Goal: Task Accomplishment & Management: Manage account settings

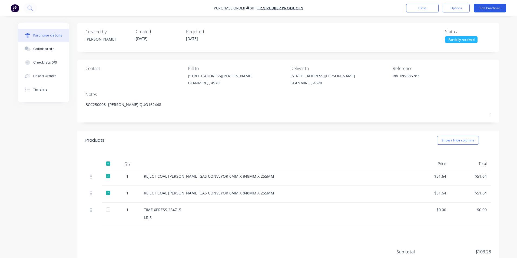
click at [494, 9] on button "Edit Purchase" at bounding box center [490, 8] width 32 height 9
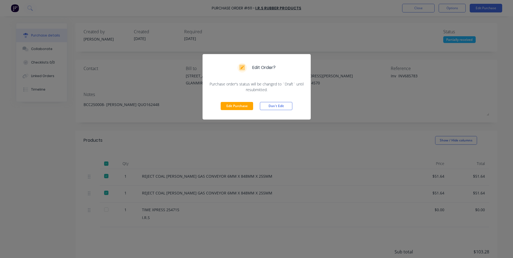
click at [245, 100] on div "Edit Purchase Don't Edit" at bounding box center [256, 105] width 108 height 27
click at [242, 104] on button "Edit Purchase" at bounding box center [237, 106] width 32 height 8
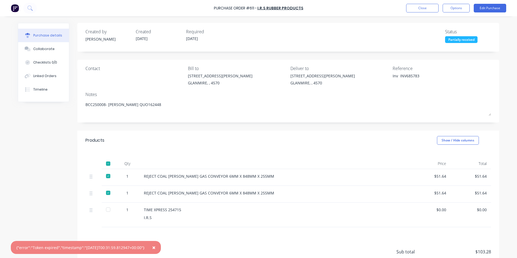
click at [155, 250] on span "×" at bounding box center [153, 248] width 3 height 8
type textarea "x"
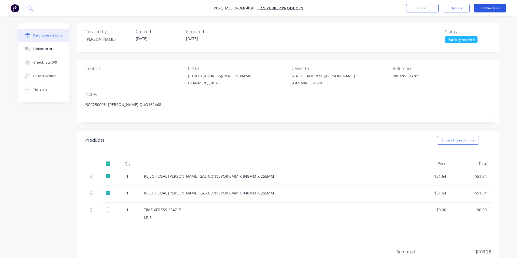
click at [485, 6] on button "Edit Purchase" at bounding box center [490, 8] width 32 height 9
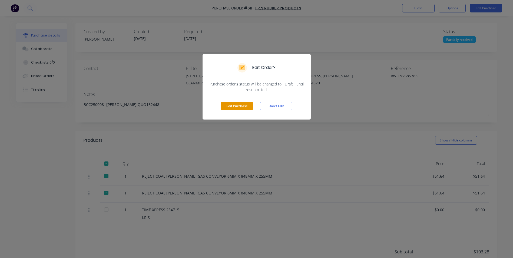
click at [236, 105] on button "Edit Purchase" at bounding box center [237, 106] width 32 height 8
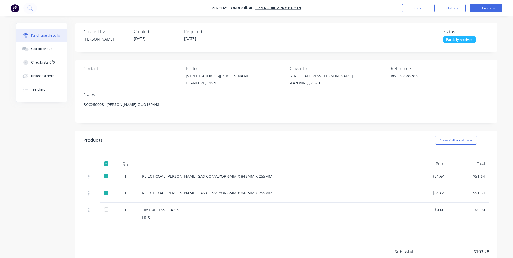
type textarea "x"
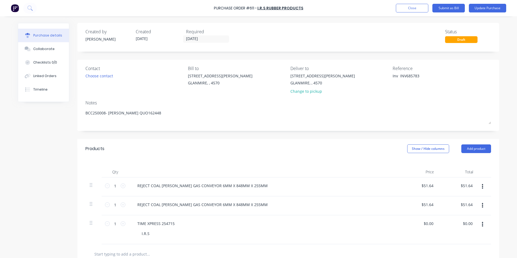
drag, startPoint x: 397, startPoint y: 76, endPoint x: 362, endPoint y: 72, distance: 35.8
click at [362, 72] on div "Contact Choose contact [PERSON_NAME] to [STREET_ADDRESS][PERSON_NAME] Deliver t…" at bounding box center [287, 81] width 405 height 32
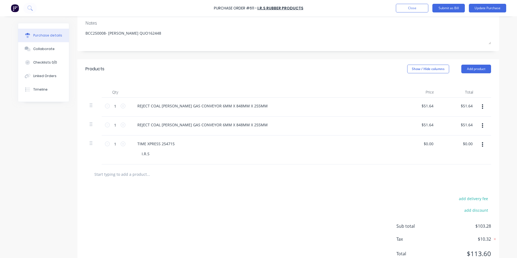
scroll to position [100, 0]
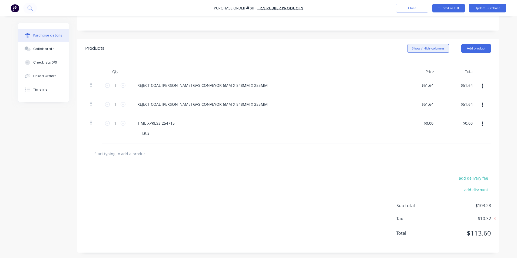
type textarea "INV685783"
click at [427, 46] on button "Show / Hide columns" at bounding box center [428, 48] width 42 height 9
click at [408, 68] on span at bounding box center [409, 66] width 5 height 5
click at [407, 64] on input "Account" at bounding box center [407, 64] width 0 height 0
click at [388, 85] on span "Select..." at bounding box center [388, 86] width 16 height 6
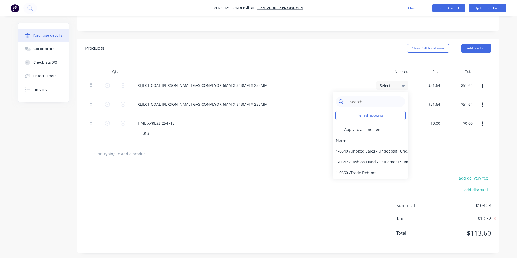
type textarea "x"
click at [381, 104] on input at bounding box center [374, 101] width 55 height 11
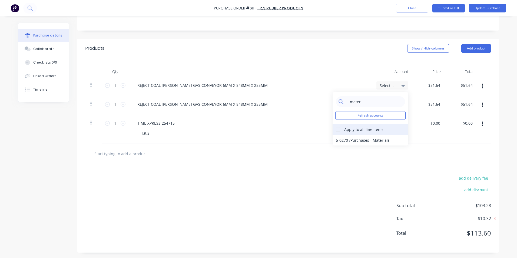
type input "mater"
click at [334, 129] on div at bounding box center [338, 129] width 11 height 11
click at [347, 141] on div "5-0270 / Purchases - Materials" at bounding box center [371, 140] width 76 height 11
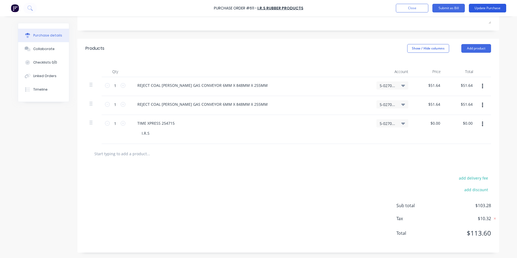
click at [500, 8] on button "Update Purchase" at bounding box center [487, 8] width 37 height 9
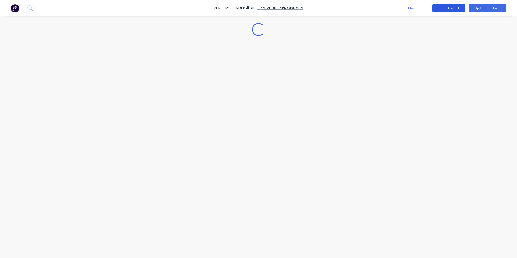
click at [457, 8] on button "Submit as Bill" at bounding box center [448, 8] width 32 height 9
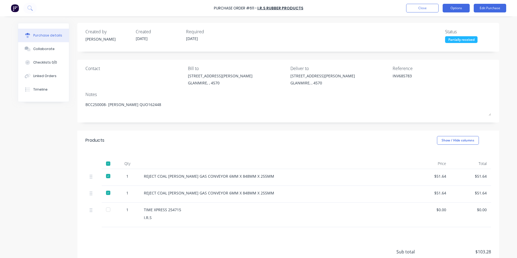
click at [457, 7] on button "Options" at bounding box center [456, 8] width 27 height 9
click at [489, 29] on div "Created by [PERSON_NAME] Created [DATE] Required [DATE] Status Partially receiv…" at bounding box center [288, 37] width 422 height 29
click at [464, 8] on button "Options" at bounding box center [456, 8] width 27 height 9
click at [488, 5] on button "Edit Bill" at bounding box center [490, 8] width 32 height 9
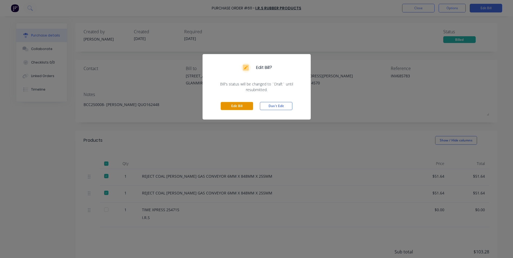
click at [243, 104] on button "Edit Bill" at bounding box center [237, 106] width 32 height 8
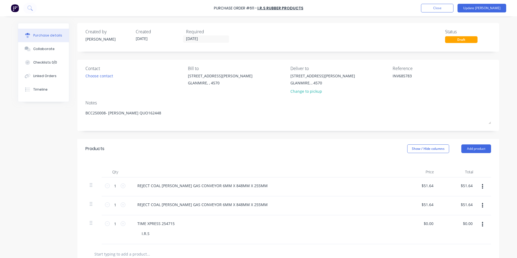
click at [509, 9] on div "Purchase Order #611 - I.R.S Rubber Products Add product Close Update Bill" at bounding box center [258, 8] width 517 height 16
click at [502, 9] on button "Update [PERSON_NAME]" at bounding box center [481, 8] width 49 height 9
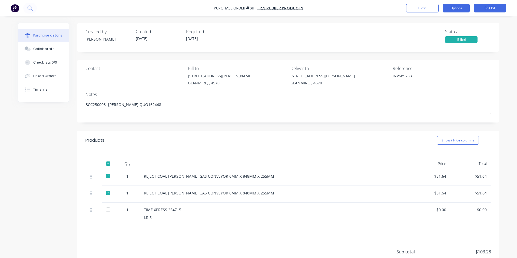
click at [466, 9] on button "Options" at bounding box center [456, 8] width 27 height 9
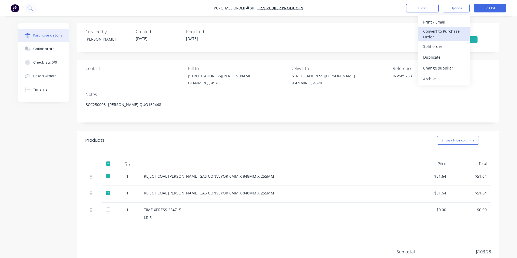
click at [454, 31] on div "Convert to Purchase Order" at bounding box center [444, 34] width 42 height 14
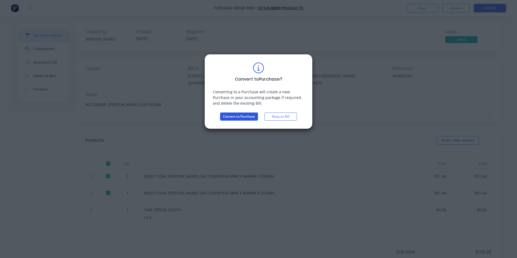
click at [238, 113] on button "Convert to Purchase" at bounding box center [239, 116] width 38 height 8
click at [238, 113] on button "Loading... Converting" at bounding box center [239, 116] width 32 height 8
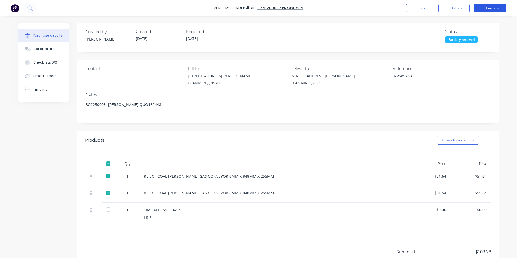
click at [498, 7] on button "Edit Purchase" at bounding box center [490, 8] width 32 height 9
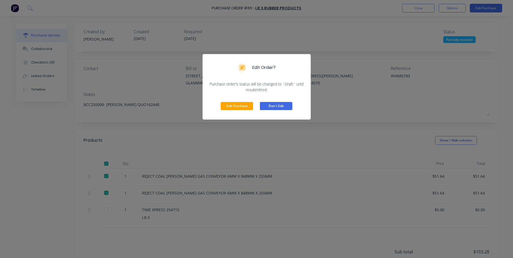
click at [261, 103] on button "Don't Edit" at bounding box center [276, 106] width 32 height 8
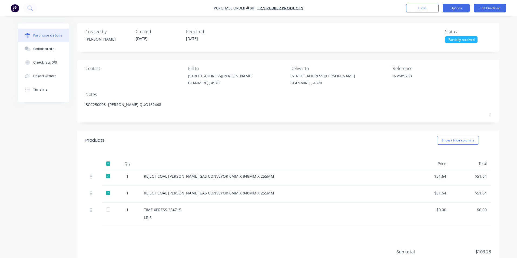
click at [450, 9] on button "Options" at bounding box center [456, 8] width 27 height 9
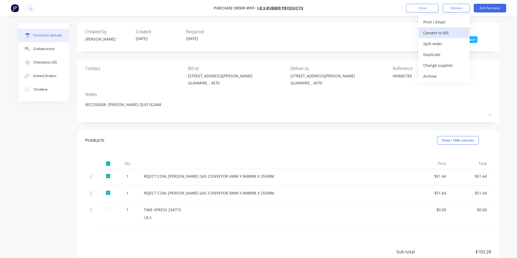
click at [440, 31] on div "Convert to Bill" at bounding box center [444, 33] width 42 height 8
type textarea "x"
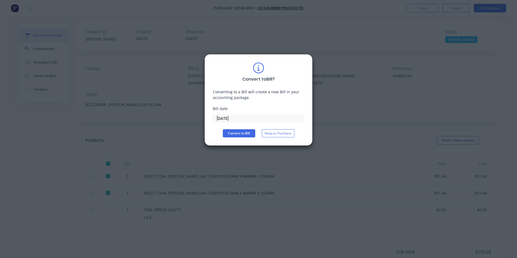
click at [263, 119] on input "[DATE]" at bounding box center [258, 118] width 91 height 8
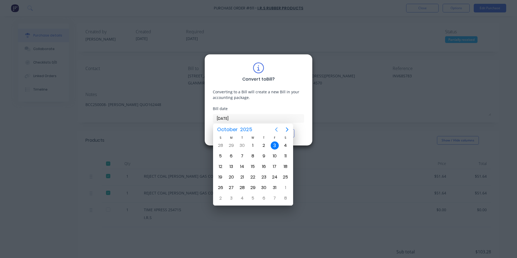
click at [278, 129] on icon "Previous page" at bounding box center [276, 129] width 6 height 6
click at [233, 177] on div "22" at bounding box center [231, 177] width 8 height 8
type input "[DATE]"
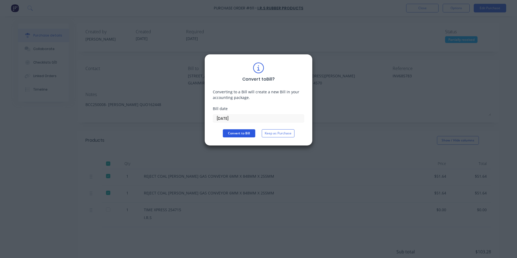
click at [242, 135] on button "Convert to Bill" at bounding box center [239, 133] width 32 height 8
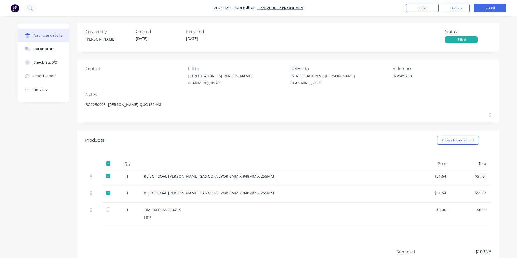
click at [106, 210] on div at bounding box center [108, 209] width 11 height 11
type textarea "x"
click at [431, 9] on button "Close" at bounding box center [422, 8] width 32 height 9
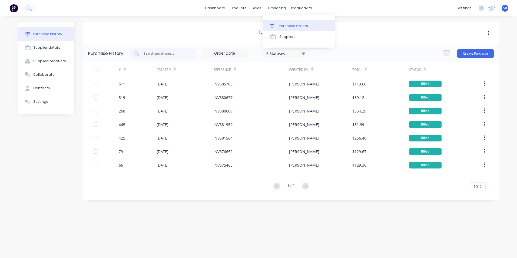
click at [274, 28] on div at bounding box center [274, 26] width 8 height 5
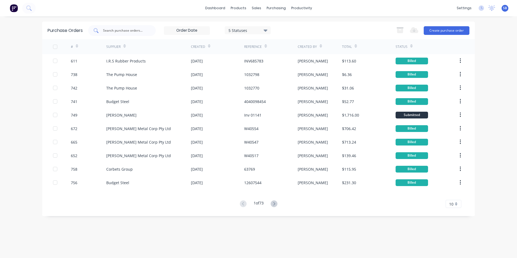
click at [139, 31] on input "text" at bounding box center [124, 30] width 45 height 5
click at [238, 28] on div "5 Statuses" at bounding box center [247, 30] width 39 height 6
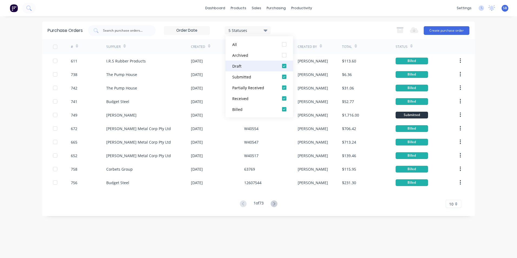
click at [252, 62] on button "Draft" at bounding box center [259, 66] width 68 height 11
click at [252, 72] on div "All Archived Draft Submitted Partially Received Received Billed" at bounding box center [259, 76] width 68 height 81
click at [252, 74] on button "Submitted" at bounding box center [259, 76] width 68 height 11
click at [248, 104] on button "Billed" at bounding box center [259, 109] width 68 height 11
click at [122, 34] on div at bounding box center [122, 30] width 68 height 11
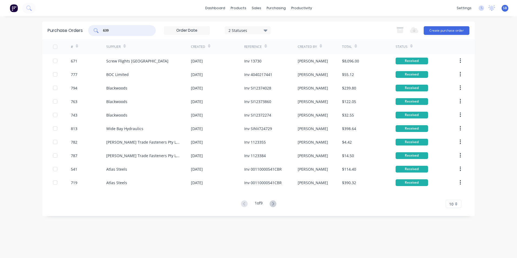
type input "639"
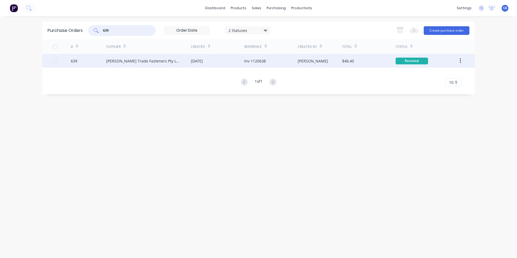
click at [286, 57] on div "Inv 1120638" at bounding box center [270, 61] width 53 height 14
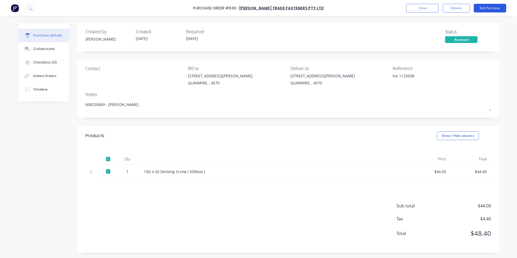
click at [482, 9] on button "Edit Purchase" at bounding box center [490, 8] width 32 height 9
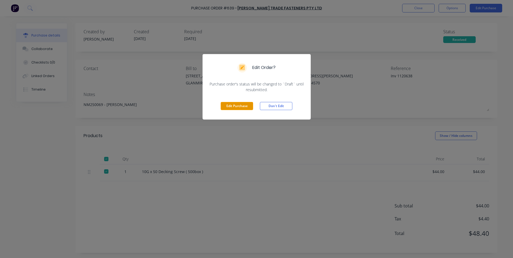
click at [242, 105] on button "Edit Purchase" at bounding box center [237, 106] width 32 height 8
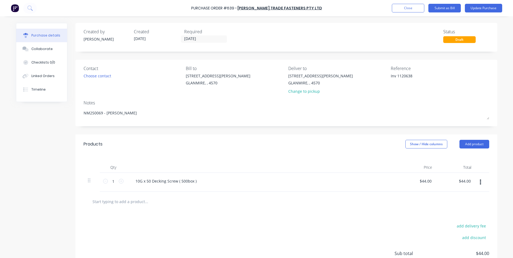
type textarea "x"
click at [398, 75] on textarea "Inv 1120638" at bounding box center [427, 79] width 68 height 12
type textarea "1120638"
type textarea "x"
type textarea "1120638"
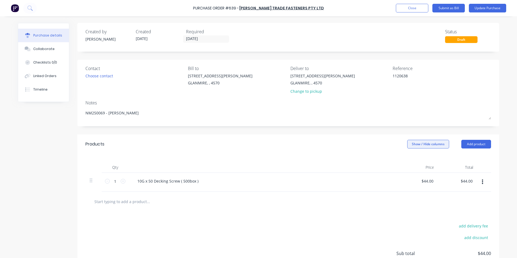
click at [428, 143] on button "Show / Hide columns" at bounding box center [428, 144] width 42 height 9
click at [413, 159] on label "Account" at bounding box center [411, 161] width 9 height 5
click at [407, 159] on input "Account" at bounding box center [407, 159] width 0 height 0
click at [384, 184] on div "Select..." at bounding box center [392, 181] width 32 height 8
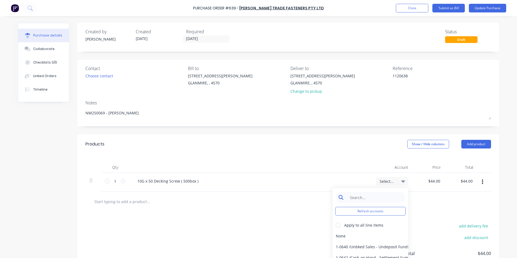
type textarea "x"
click at [381, 193] on input at bounding box center [374, 197] width 55 height 11
type input "mater"
click at [361, 234] on div "5-0270 / Purchases - Materials" at bounding box center [371, 235] width 76 height 11
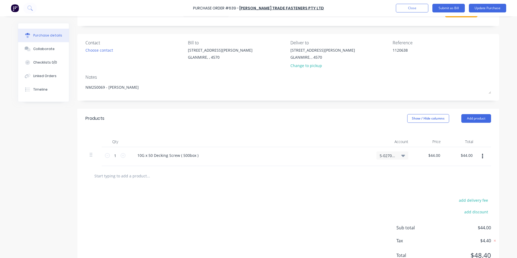
scroll to position [48, 0]
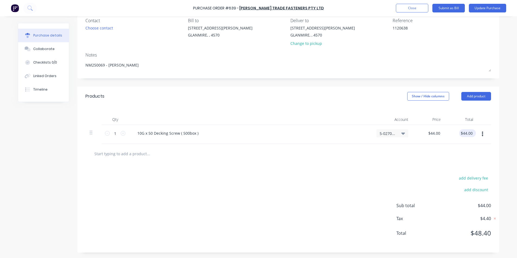
type textarea "x"
drag, startPoint x: 461, startPoint y: 133, endPoint x: 494, endPoint y: 139, distance: 33.5
click at [494, 139] on div "Qty Account Price Total 1 1 10G x 50 Decking Screw ( 500box ) 5-0270 / Purchase…" at bounding box center [288, 125] width 422 height 38
type input "4"
type input "4.40"
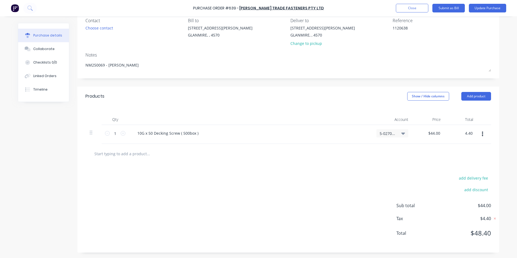
type textarea "x"
type input "$4.40"
click at [476, 162] on div at bounding box center [287, 154] width 405 height 20
click at [491, 9] on button "Update Purchase" at bounding box center [487, 8] width 37 height 9
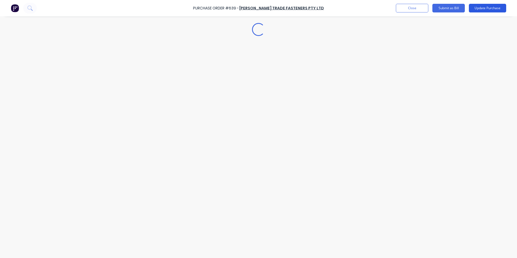
scroll to position [0, 0]
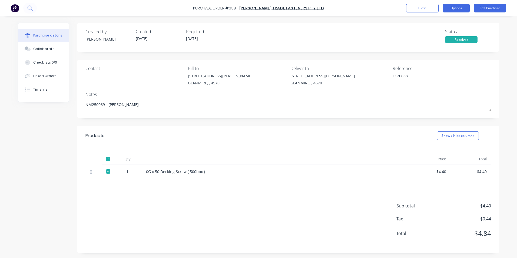
click at [448, 7] on button "Options" at bounding box center [456, 8] width 27 height 9
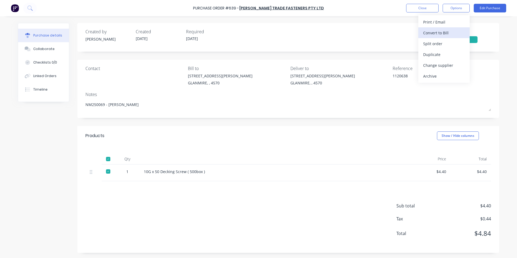
click at [442, 34] on div "Convert to Bill" at bounding box center [444, 33] width 42 height 8
type textarea "x"
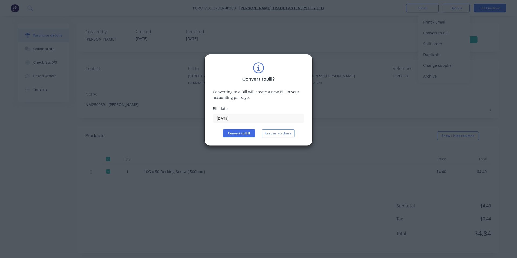
click at [262, 117] on input "[DATE]" at bounding box center [258, 118] width 91 height 8
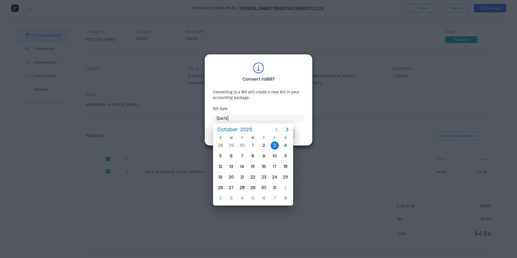
click at [278, 128] on icon "Previous page" at bounding box center [276, 129] width 6 height 6
click at [274, 165] on div "19" at bounding box center [275, 166] width 8 height 8
type input "[DATE]"
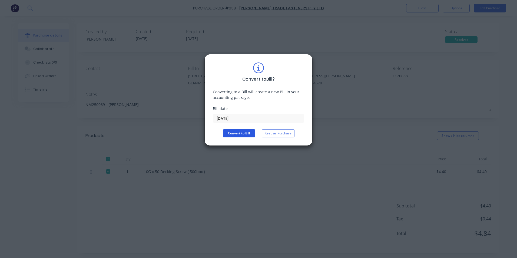
click at [234, 134] on button "Convert to Bill" at bounding box center [239, 133] width 32 height 8
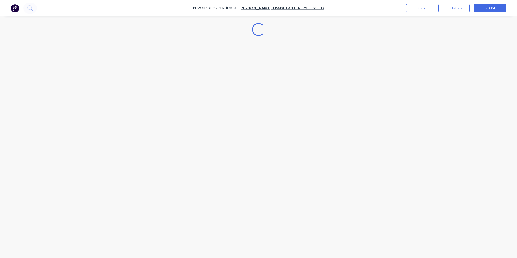
type textarea "x"
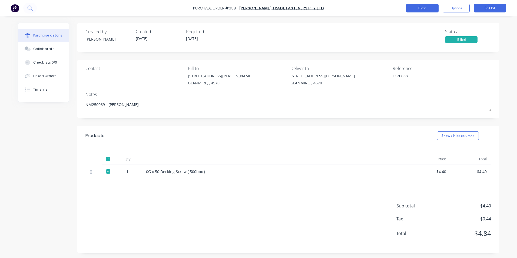
click at [408, 8] on button "Close" at bounding box center [422, 8] width 32 height 9
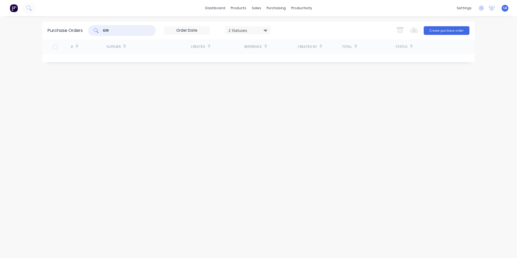
drag, startPoint x: 132, startPoint y: 29, endPoint x: 36, endPoint y: 25, distance: 95.2
click at [36, 25] on div "dashboard products sales purchasing productivity dashboard products Product Cat…" at bounding box center [258, 129] width 517 height 258
click at [243, 32] on div "2 Statuses" at bounding box center [247, 30] width 39 height 6
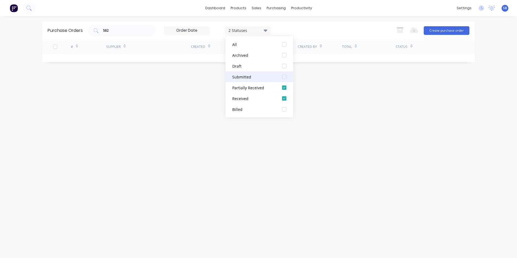
click at [267, 77] on div "Submitted" at bounding box center [253, 77] width 43 height 6
click at [432, 121] on div "Purchase Orders 582 3 Statuses 3 Statuses Export to Excel (XLSX) Create purchas…" at bounding box center [258, 137] width 433 height 231
click at [251, 28] on div "3 Statuses" at bounding box center [247, 30] width 39 height 6
click at [244, 109] on div "Billed" at bounding box center [253, 110] width 43 height 6
click at [153, 118] on div "Purchase Orders 582 4 Statuses 4 Statuses Export to Excel (XLSX) Create purchas…" at bounding box center [258, 137] width 433 height 231
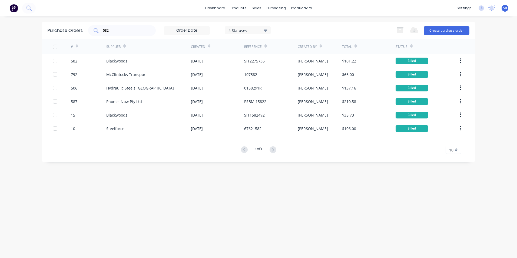
click at [114, 34] on div "582" at bounding box center [122, 30] width 68 height 11
type input "5"
type input "701"
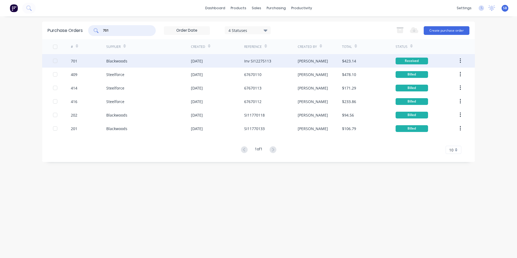
click at [291, 61] on div "Inv SI12275113" at bounding box center [270, 61] width 53 height 14
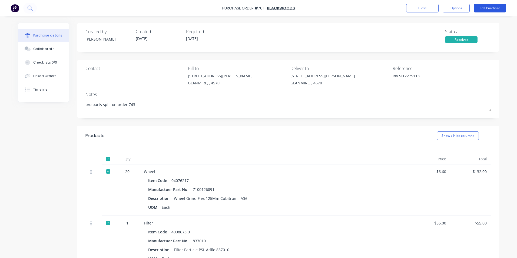
click at [487, 8] on button "Edit Purchase" at bounding box center [490, 8] width 32 height 9
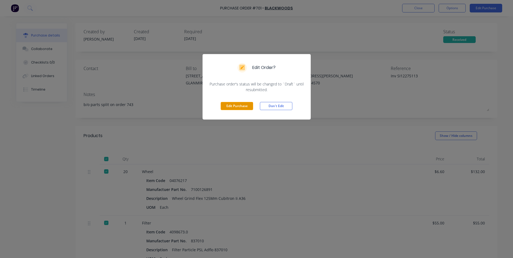
click at [243, 106] on button "Edit Purchase" at bounding box center [237, 106] width 32 height 8
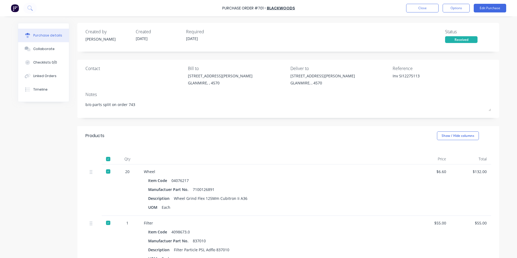
type textarea "x"
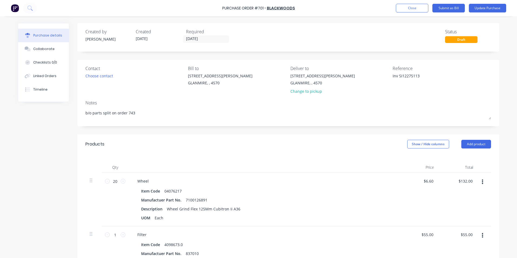
drag, startPoint x: 397, startPoint y: 76, endPoint x: 381, endPoint y: 75, distance: 16.0
click at [381, 75] on div "Contact Choose contact [PERSON_NAME] to [STREET_ADDRESS][PERSON_NAME] Deliver t…" at bounding box center [287, 81] width 405 height 32
type textarea "SI12275113"
type textarea "x"
type textarea "SI12275113"
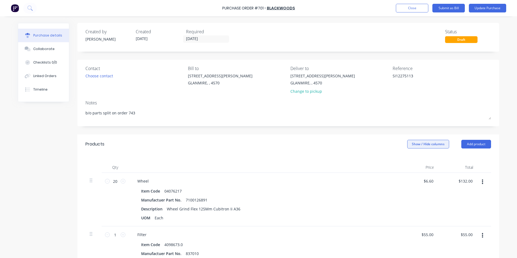
click at [438, 144] on button "Show / Hide columns" at bounding box center [428, 144] width 42 height 9
click at [409, 161] on span at bounding box center [409, 161] width 5 height 5
click at [407, 159] on input "Account" at bounding box center [407, 159] width 0 height 0
click at [384, 185] on div "Select..." at bounding box center [392, 181] width 32 height 8
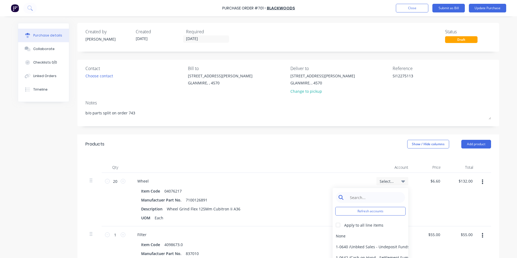
type textarea "x"
click at [382, 194] on input at bounding box center [374, 197] width 55 height 11
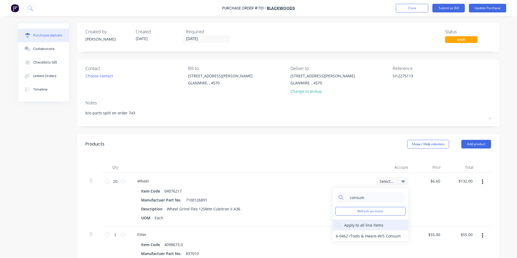
type input "consum"
drag, startPoint x: 334, startPoint y: 225, endPoint x: 336, endPoint y: 231, distance: 6.2
click at [334, 225] on div at bounding box center [338, 225] width 11 height 11
click at [338, 235] on div "6-0462 / Tools & Hware-W/S Consum" at bounding box center [371, 235] width 76 height 11
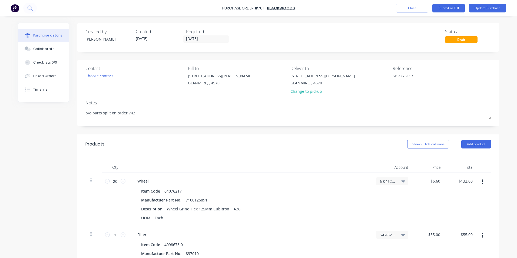
click at [495, 14] on div "Purchase Order #701 - Blackwoods Add product Close Submit as Bill Update Purcha…" at bounding box center [258, 8] width 517 height 16
click at [493, 7] on button "Update Purchase" at bounding box center [487, 8] width 37 height 9
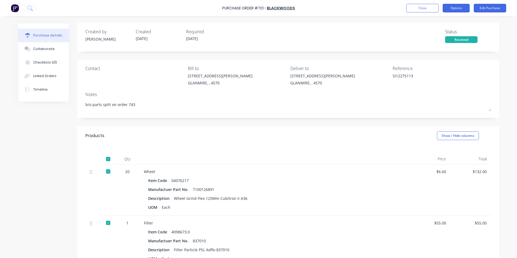
click at [445, 9] on button "Options" at bounding box center [456, 8] width 27 height 9
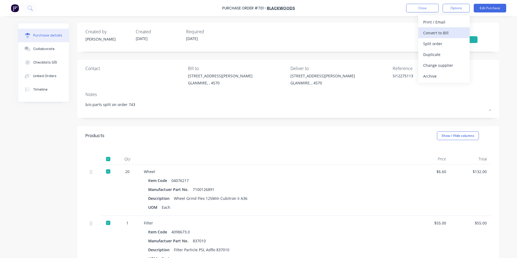
click at [440, 31] on div "Convert to Bill" at bounding box center [444, 33] width 42 height 8
type textarea "x"
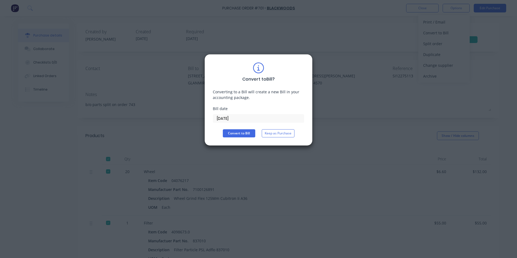
click at [247, 117] on input "[DATE]" at bounding box center [258, 118] width 91 height 8
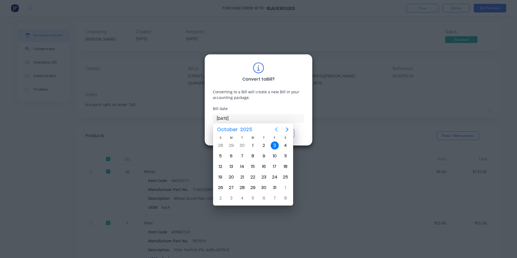
click at [277, 129] on icon "Previous page" at bounding box center [276, 129] width 2 height 4
click at [276, 163] on div "19" at bounding box center [275, 166] width 8 height 8
type input "[DATE]"
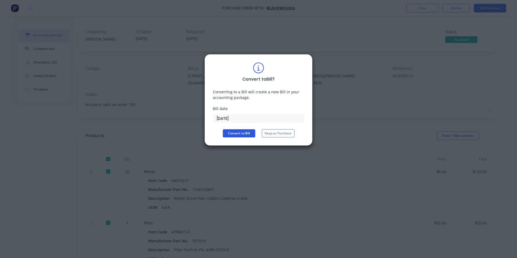
click at [239, 133] on button "Convert to Bill" at bounding box center [239, 133] width 32 height 8
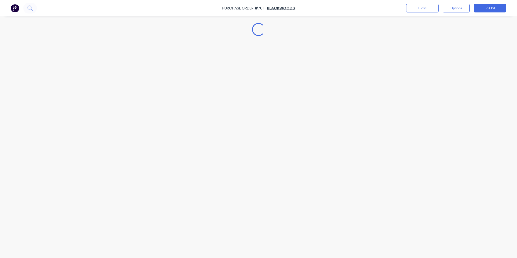
type textarea "x"
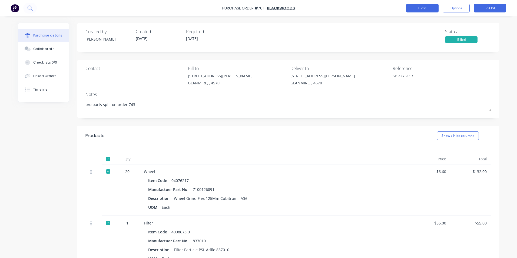
click at [423, 9] on button "Close" at bounding box center [422, 8] width 32 height 9
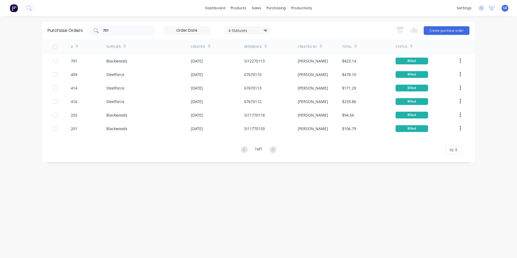
click at [137, 29] on input "701" at bounding box center [124, 30] width 45 height 5
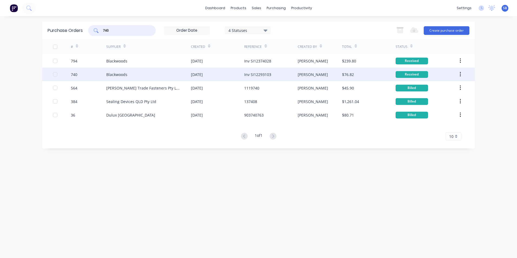
type input "740"
click at [325, 73] on div "[PERSON_NAME]" at bounding box center [320, 75] width 45 height 14
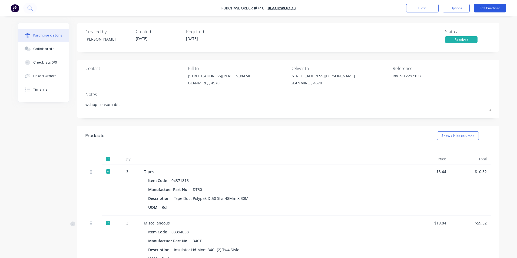
click at [485, 10] on button "Edit Purchase" at bounding box center [490, 8] width 32 height 9
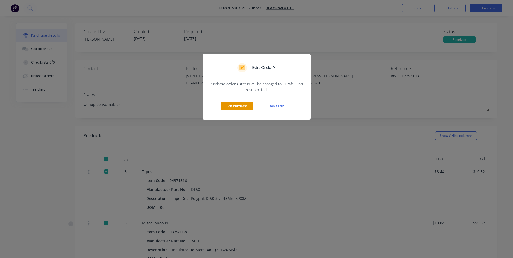
click at [228, 106] on button "Edit Purchase" at bounding box center [237, 106] width 32 height 8
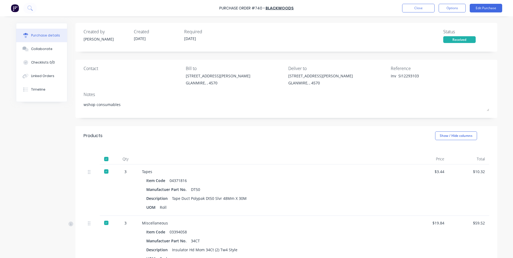
type textarea "x"
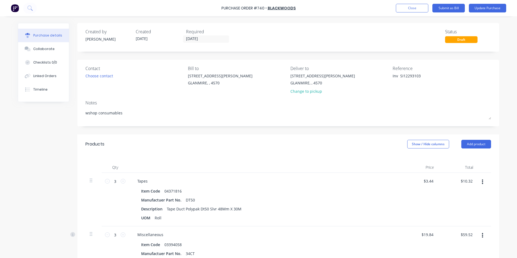
drag, startPoint x: 398, startPoint y: 75, endPoint x: 378, endPoint y: 72, distance: 20.0
click at [378, 72] on div "Contact Choose contact [PERSON_NAME] to [STREET_ADDRESS][PERSON_NAME] Deliver t…" at bounding box center [287, 81] width 405 height 32
type textarea "SI12293103"
type textarea "x"
type textarea "SI12293103"
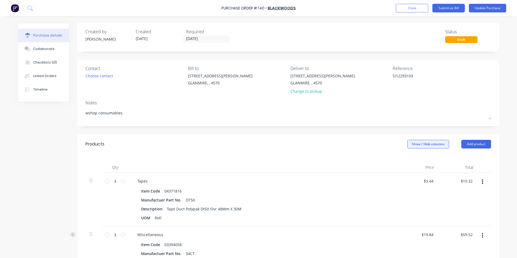
click at [419, 146] on button "Show / Hide columns" at bounding box center [428, 144] width 42 height 9
click at [411, 161] on span at bounding box center [409, 161] width 5 height 5
click at [407, 159] on input "Account" at bounding box center [407, 159] width 0 height 0
click at [390, 182] on span "Select..." at bounding box center [388, 181] width 16 height 6
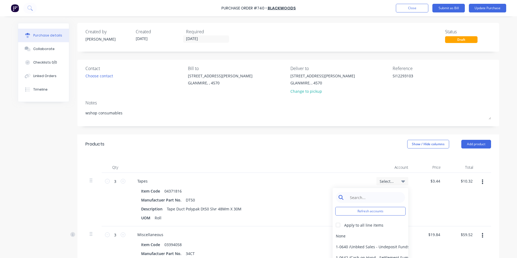
type textarea "x"
click at [384, 197] on input at bounding box center [374, 197] width 55 height 11
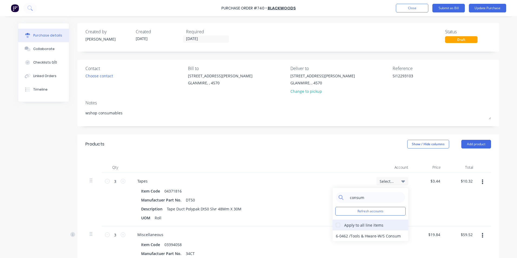
type input "consum"
click at [333, 224] on div at bounding box center [338, 225] width 11 height 11
click at [365, 237] on div "6-0462 / Tools & Hware-W/S Consum" at bounding box center [371, 235] width 76 height 11
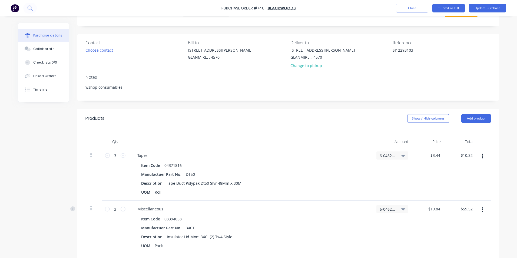
scroll to position [1, 0]
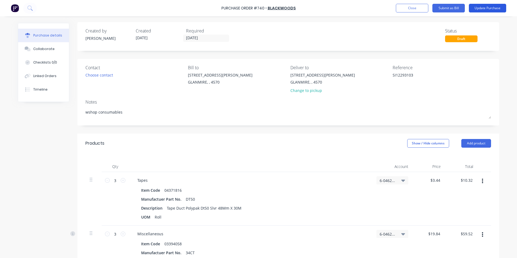
click at [493, 9] on button "Update Purchase" at bounding box center [487, 8] width 37 height 9
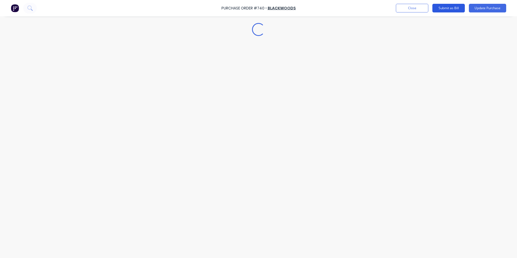
scroll to position [0, 0]
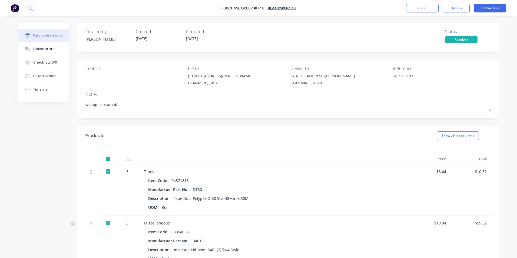
click at [447, 6] on button "Options" at bounding box center [456, 8] width 27 height 9
click at [436, 32] on div "Convert to Bill" at bounding box center [444, 33] width 42 height 8
type textarea "x"
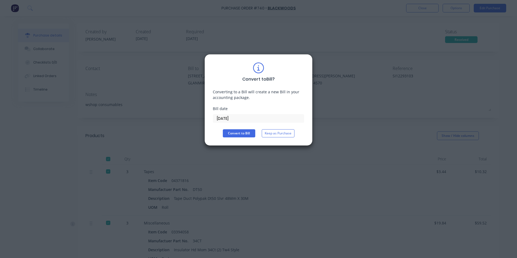
click at [240, 119] on input "[DATE]" at bounding box center [258, 118] width 91 height 8
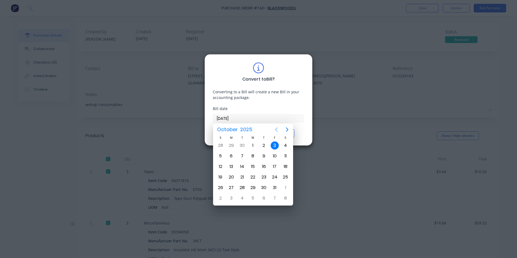
click at [277, 129] on icon "Previous page" at bounding box center [276, 129] width 6 height 6
click at [231, 179] on div "22" at bounding box center [231, 177] width 8 height 8
type input "[DATE]"
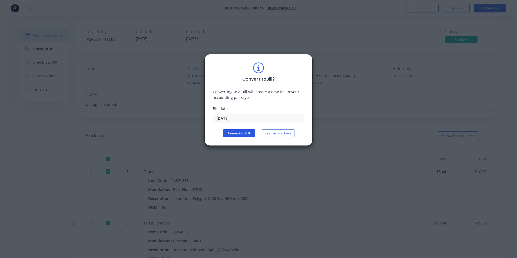
click at [237, 134] on button "Convert to Bill" at bounding box center [239, 133] width 32 height 8
type textarea "x"
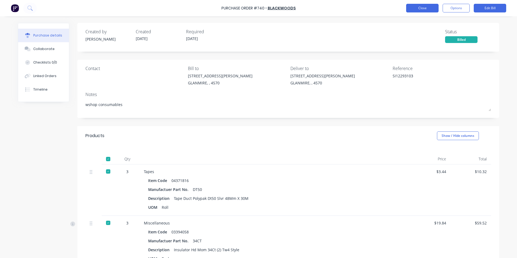
click at [430, 8] on button "Close" at bounding box center [422, 8] width 32 height 9
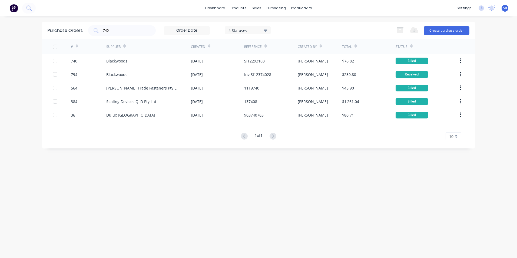
drag, startPoint x: 152, startPoint y: 31, endPoint x: 97, endPoint y: 25, distance: 54.9
click at [97, 25] on div "Purchase Orders 740 4 Statuses 4 Statuses Export to Excel (XLSX) Create purchas…" at bounding box center [258, 31] width 433 height 18
click at [123, 29] on input "740" at bounding box center [124, 30] width 45 height 5
drag, startPoint x: 119, startPoint y: 30, endPoint x: 104, endPoint y: 31, distance: 15.4
click at [105, 31] on input "740" at bounding box center [124, 30] width 45 height 5
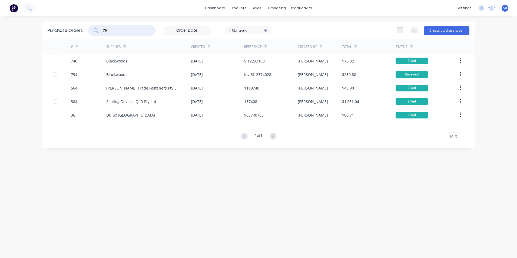
type input "7"
type input "606"
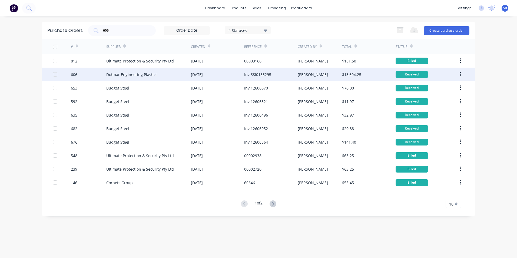
click at [298, 73] on div "[PERSON_NAME]" at bounding box center [313, 75] width 30 height 6
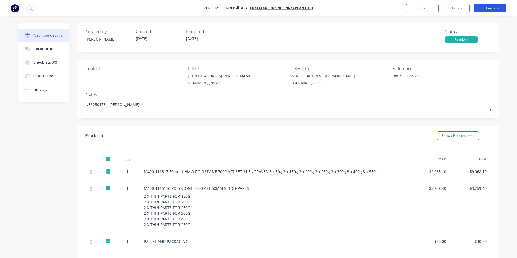
click at [491, 5] on button "Edit Purchase" at bounding box center [490, 8] width 32 height 9
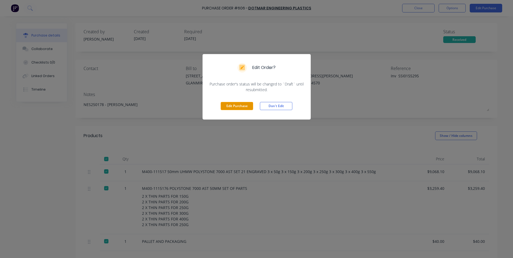
drag, startPoint x: 230, startPoint y: 112, endPoint x: 231, endPoint y: 105, distance: 7.2
click at [230, 108] on div "Edit Purchase Don't Edit" at bounding box center [256, 105] width 108 height 27
click at [231, 105] on button "Edit Purchase" at bounding box center [237, 106] width 32 height 8
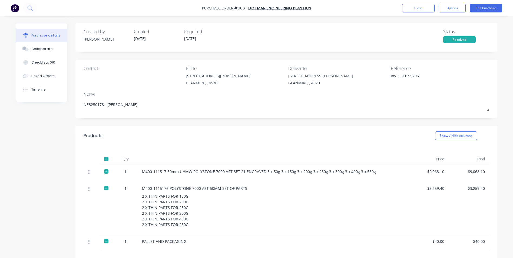
type textarea "x"
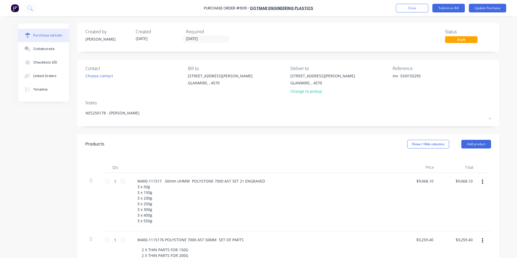
drag, startPoint x: 398, startPoint y: 75, endPoint x: 373, endPoint y: 75, distance: 24.9
click at [373, 75] on div "Contact Choose contact [PERSON_NAME] to [STREET_ADDRESS][PERSON_NAME] Deliver t…" at bounding box center [287, 81] width 405 height 32
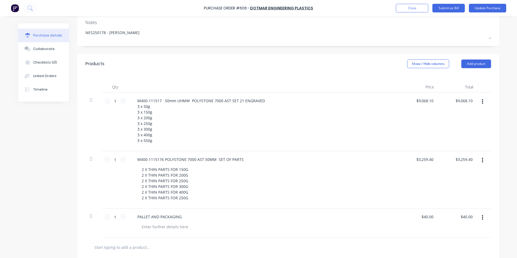
scroll to position [27, 0]
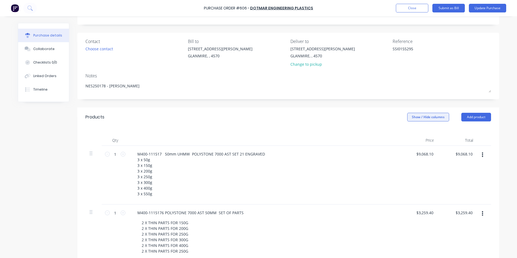
type textarea "SSI0155295"
type textarea "x"
type textarea "SSI0155295"
click at [427, 119] on button "Show / Hide columns" at bounding box center [428, 117] width 42 height 9
click at [411, 136] on label "Account" at bounding box center [411, 134] width 9 height 5
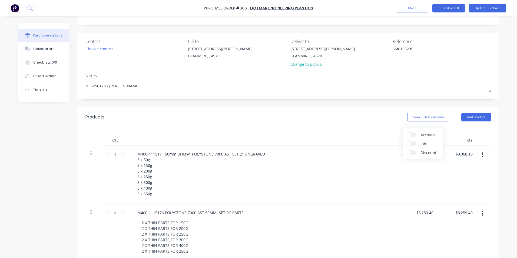
click at [407, 132] on input "Account" at bounding box center [407, 132] width 0 height 0
click at [380, 154] on span "Select..." at bounding box center [388, 154] width 16 height 6
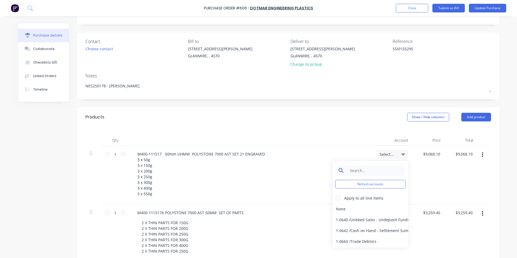
type textarea "x"
click at [379, 169] on input at bounding box center [374, 170] width 55 height 11
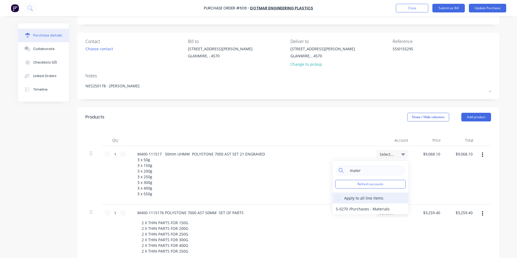
type input "mater"
click at [338, 197] on div at bounding box center [338, 197] width 11 height 11
click at [339, 209] on div "5-0270 / Purchases - Materials" at bounding box center [371, 208] width 76 height 11
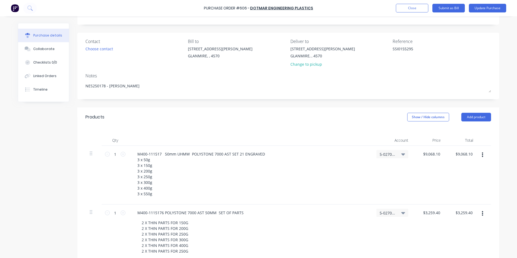
scroll to position [174, 0]
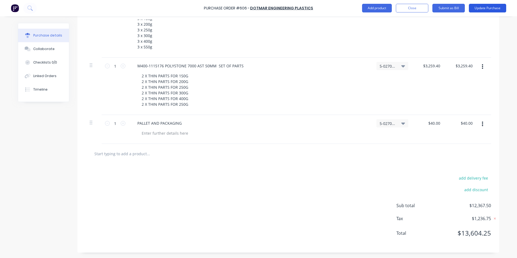
click at [474, 5] on button "Update Purchase" at bounding box center [487, 8] width 37 height 9
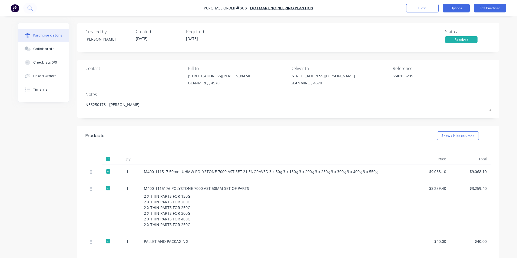
click at [456, 8] on button "Options" at bounding box center [456, 8] width 27 height 9
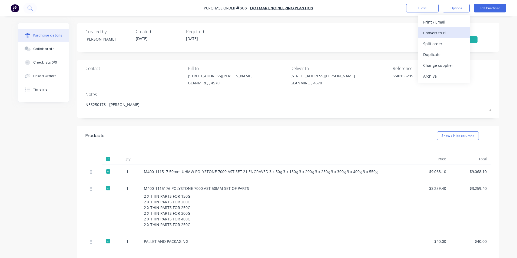
click at [441, 34] on div "Convert to Bill" at bounding box center [444, 33] width 42 height 8
type textarea "x"
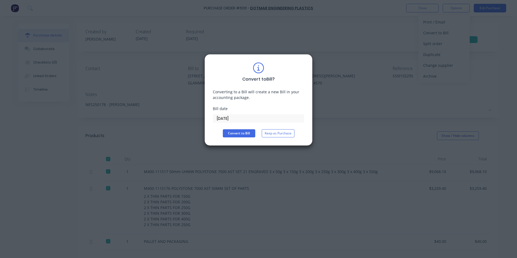
click at [261, 115] on input "[DATE]" at bounding box center [258, 118] width 91 height 8
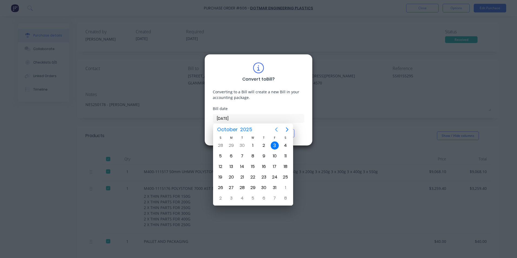
click at [276, 129] on icon "Previous page" at bounding box center [276, 129] width 2 height 4
click at [273, 164] on div "19" at bounding box center [275, 166] width 8 height 8
type input "[DATE]"
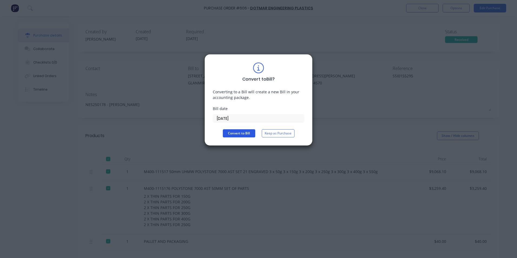
click at [247, 134] on button "Convert to Bill" at bounding box center [239, 133] width 32 height 8
type textarea "x"
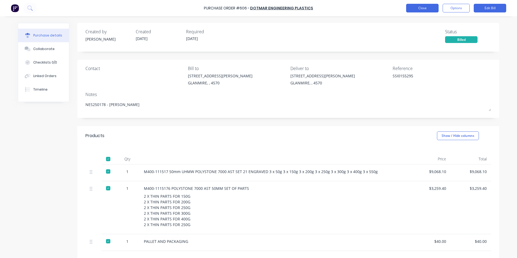
click at [418, 5] on button "Close" at bounding box center [422, 8] width 32 height 9
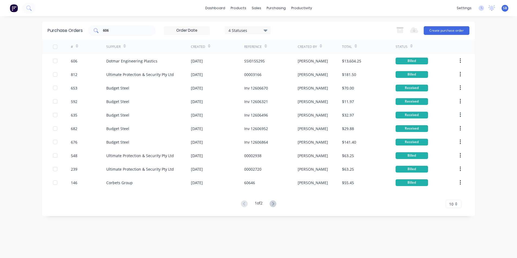
click at [134, 31] on input "606" at bounding box center [124, 30] width 45 height 5
type input "6"
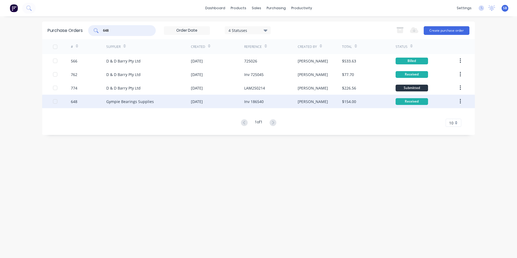
type input "648"
click at [334, 101] on div "[PERSON_NAME]" at bounding box center [320, 102] width 45 height 14
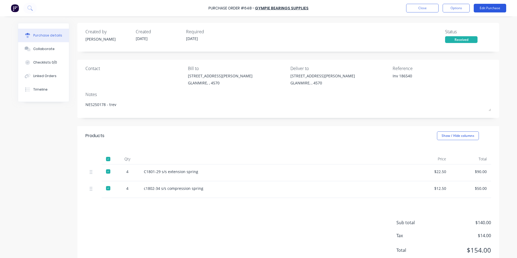
click at [486, 4] on button "Edit Purchase" at bounding box center [490, 8] width 32 height 9
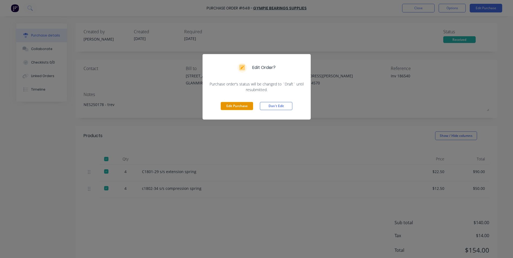
click at [239, 103] on button "Edit Purchase" at bounding box center [237, 106] width 32 height 8
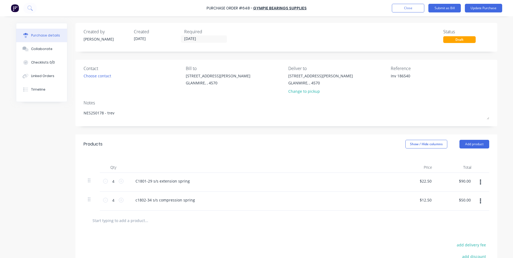
type textarea "x"
drag, startPoint x: 397, startPoint y: 76, endPoint x: 373, endPoint y: 74, distance: 24.4
click at [373, 74] on div "Contact Choose contact [PERSON_NAME] to [STREET_ADDRESS][PERSON_NAME] Deliver t…" at bounding box center [287, 81] width 405 height 32
type textarea "186540"
type textarea "x"
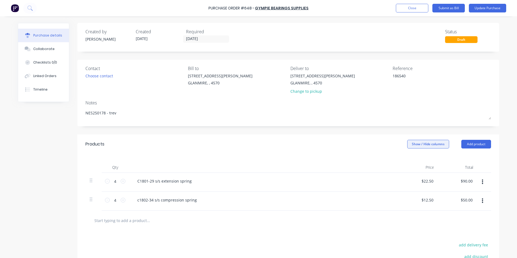
type textarea "186540"
click at [422, 143] on button "Show / Hide columns" at bounding box center [428, 144] width 42 height 9
click at [413, 163] on label "Account" at bounding box center [411, 161] width 9 height 5
click at [407, 159] on input "Account" at bounding box center [407, 159] width 0 height 0
click at [389, 181] on span "Select..." at bounding box center [388, 181] width 16 height 6
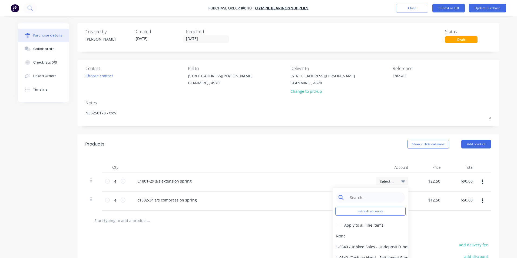
type textarea "x"
click at [386, 195] on input at bounding box center [374, 197] width 55 height 11
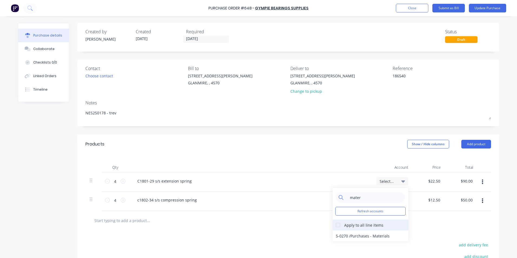
type input "mater"
click at [335, 224] on div at bounding box center [338, 225] width 11 height 11
click at [340, 233] on div "5-0270 / Purchases - Materials" at bounding box center [371, 235] width 76 height 11
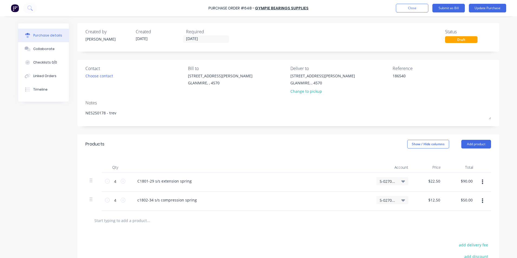
scroll to position [67, 0]
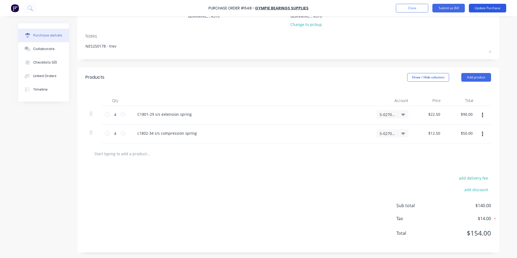
click at [495, 10] on button "Update Purchase" at bounding box center [487, 8] width 37 height 9
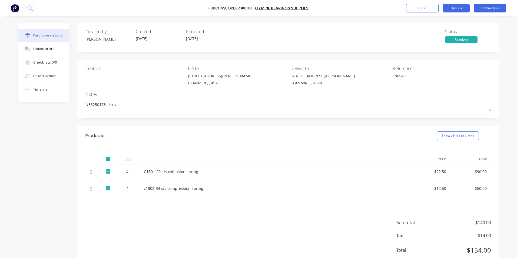
click at [450, 6] on button "Options" at bounding box center [456, 8] width 27 height 9
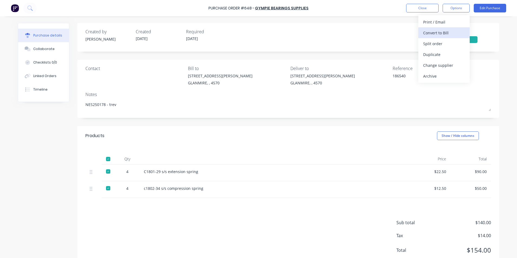
click at [428, 33] on div "Convert to Bill" at bounding box center [444, 33] width 42 height 8
type textarea "x"
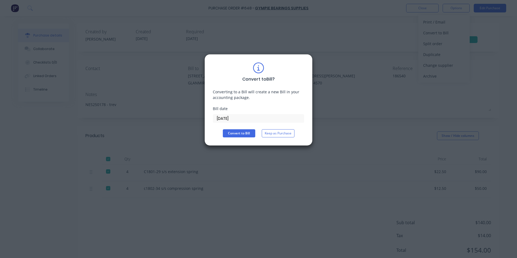
click at [234, 115] on input "[DATE]" at bounding box center [258, 118] width 91 height 8
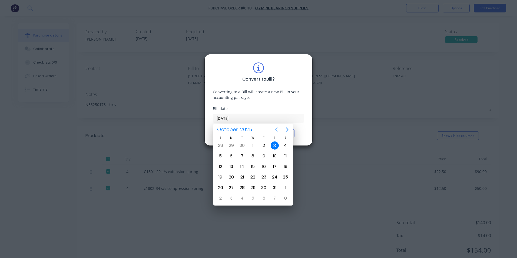
click at [277, 129] on icon "Previous page" at bounding box center [276, 129] width 6 height 6
click at [274, 165] on div "19" at bounding box center [275, 166] width 8 height 8
type input "[DATE]"
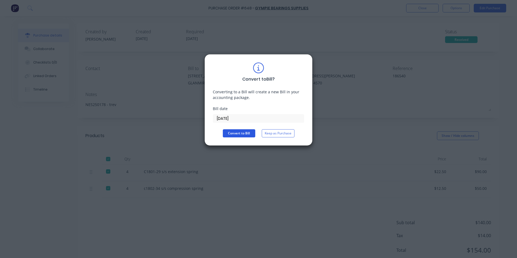
click at [242, 132] on button "Convert to Bill" at bounding box center [239, 133] width 32 height 8
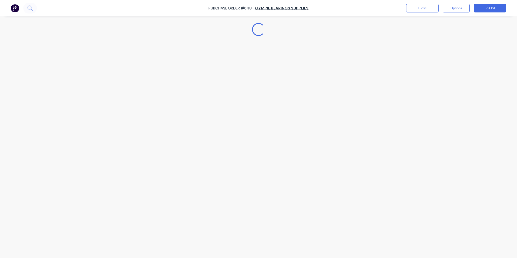
type textarea "x"
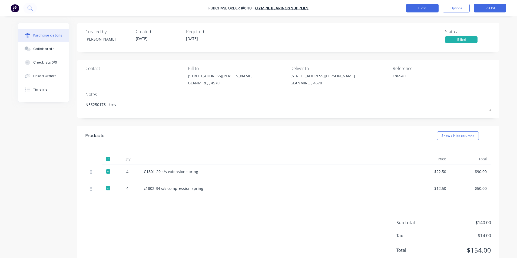
click at [434, 11] on button "Close" at bounding box center [422, 8] width 32 height 9
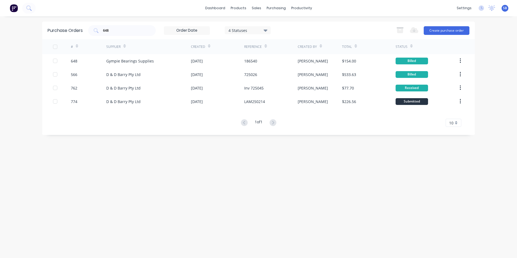
click at [247, 31] on div "4 Statuses" at bounding box center [247, 30] width 39 height 6
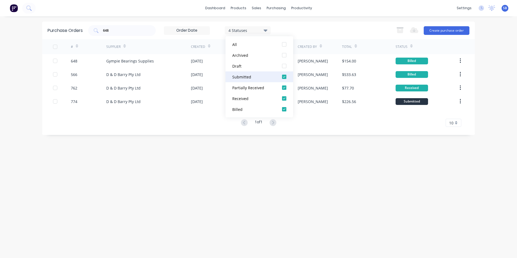
click at [248, 78] on div "Submitted" at bounding box center [253, 77] width 43 height 6
click at [248, 110] on div "Billed" at bounding box center [253, 110] width 43 height 6
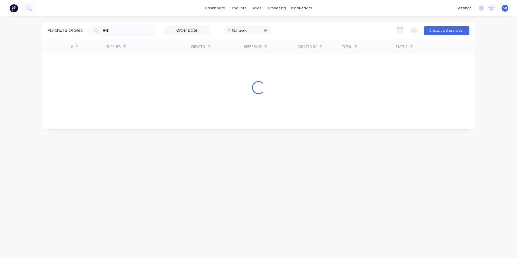
click at [232, 148] on div "Purchase Orders 648 2 Statuses 2 Statuses Export to Excel (XLSX) Create purchas…" at bounding box center [258, 137] width 433 height 231
drag, startPoint x: 120, startPoint y: 34, endPoint x: 84, endPoint y: 26, distance: 37.0
click at [84, 26] on div "Purchase Orders 648 2 Statuses 2 Statuses Export to Excel (XLSX) Create purchas…" at bounding box center [258, 31] width 433 height 18
click at [147, 33] on div "648" at bounding box center [122, 30] width 68 height 11
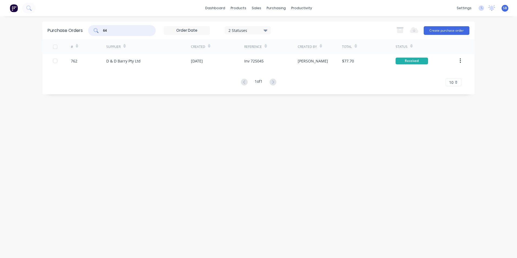
type input "6"
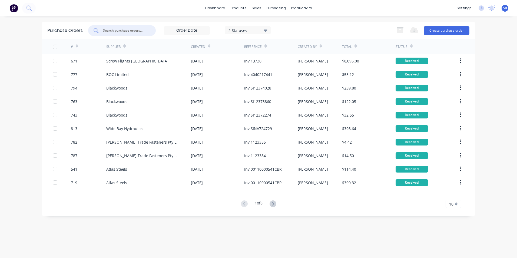
click at [455, 202] on div "10" at bounding box center [453, 204] width 16 height 8
click at [454, 193] on div "35" at bounding box center [453, 194] width 15 height 9
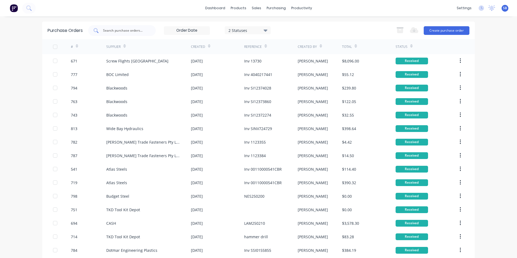
click at [117, 27] on div at bounding box center [122, 30] width 68 height 11
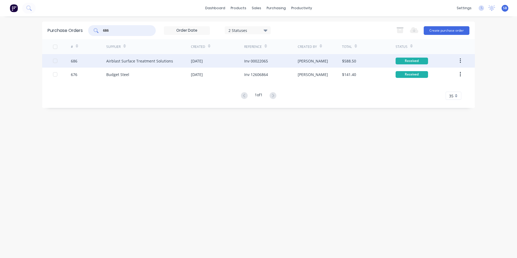
type input "686"
click at [402, 59] on div "Received" at bounding box center [411, 61] width 32 height 7
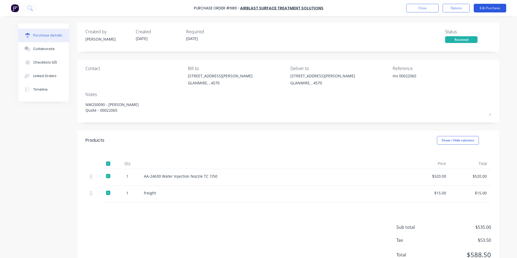
click at [482, 10] on button "Edit Purchase" at bounding box center [490, 8] width 32 height 9
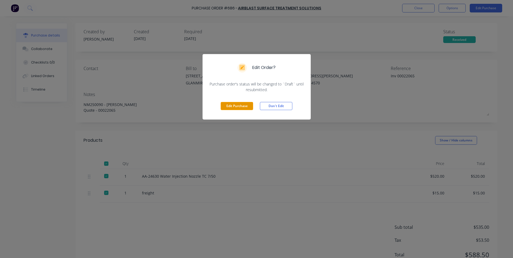
click at [239, 105] on button "Edit Purchase" at bounding box center [237, 106] width 32 height 8
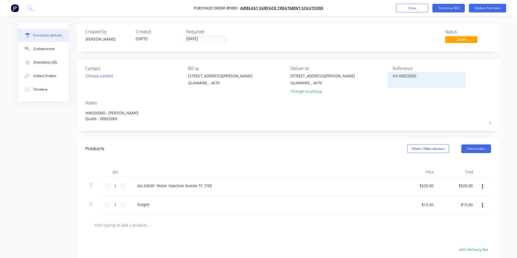
type textarea "x"
click at [397, 76] on textarea "Inv 00022065" at bounding box center [427, 79] width 68 height 12
type textarea "00022065"
type textarea "x"
type textarea "00022065"
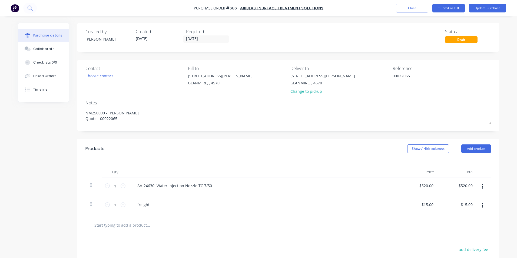
click at [180, 101] on div "Notes" at bounding box center [287, 102] width 405 height 6
click at [421, 151] on button "Show / Hide columns" at bounding box center [428, 148] width 42 height 9
click at [411, 167] on span at bounding box center [409, 166] width 5 height 5
click at [407, 164] on input "Account" at bounding box center [407, 164] width 0 height 0
click at [380, 187] on span "Select..." at bounding box center [388, 186] width 16 height 6
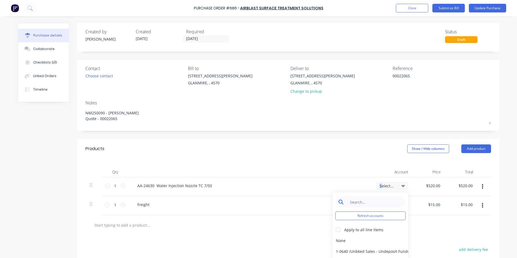
type textarea "x"
drag, startPoint x: 378, startPoint y: 187, endPoint x: 375, endPoint y: 202, distance: 15.1
click at [375, 202] on input at bounding box center [374, 202] width 55 height 11
type input "mater"
click at [346, 241] on div "5-0270 / Purchases - Materials" at bounding box center [371, 240] width 76 height 11
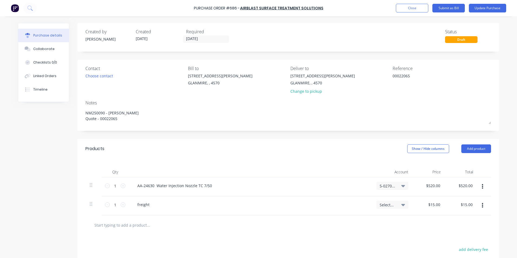
click at [383, 206] on span "Select..." at bounding box center [388, 205] width 16 height 6
type textarea "x"
click at [377, 220] on input at bounding box center [374, 220] width 55 height 11
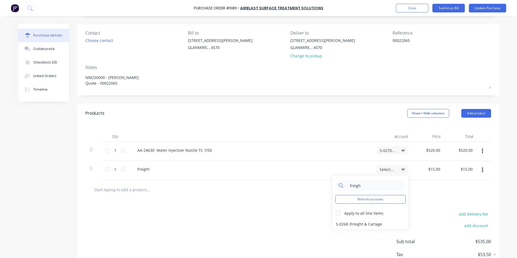
scroll to position [71, 0]
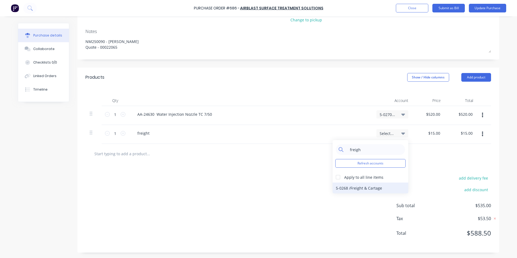
type input "freigh"
click at [383, 190] on div "5-0268 / Freight & Cartage" at bounding box center [371, 187] width 76 height 11
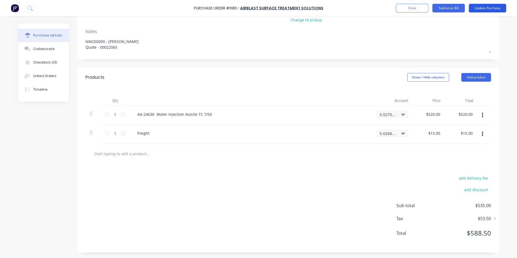
click at [490, 10] on button "Update Purchase" at bounding box center [487, 8] width 37 height 9
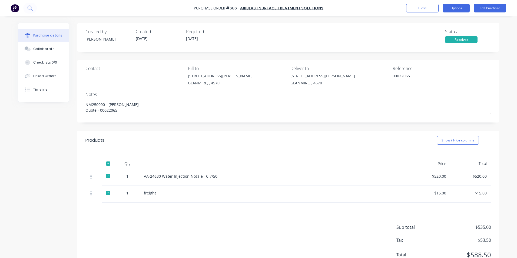
click at [459, 8] on button "Options" at bounding box center [456, 8] width 27 height 9
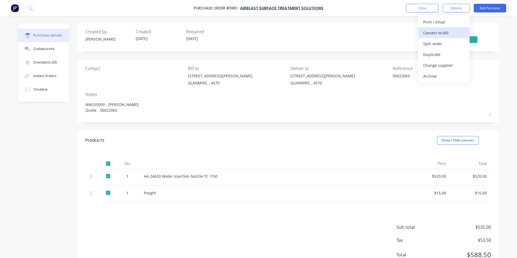
click at [436, 31] on div "Convert to Bill" at bounding box center [444, 33] width 42 height 8
type textarea "x"
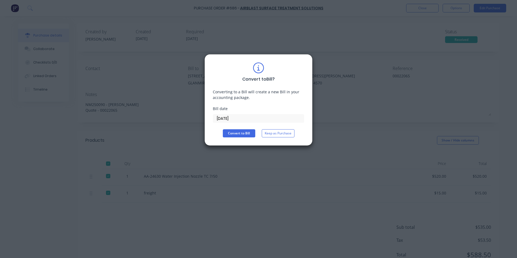
click at [275, 119] on input "[DATE]" at bounding box center [258, 118] width 91 height 8
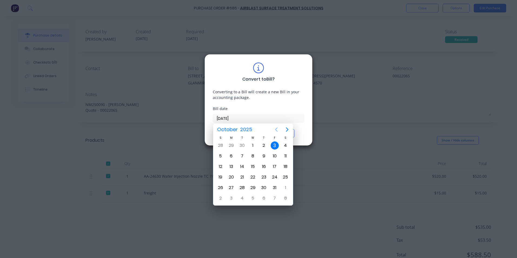
click at [277, 129] on icon "Previous page" at bounding box center [276, 129] width 6 height 6
click at [250, 165] on div "17" at bounding box center [253, 166] width 8 height 8
type input "[DATE]"
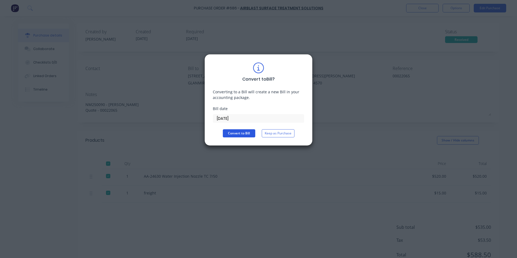
click at [241, 133] on button "Convert to Bill" at bounding box center [239, 133] width 32 height 8
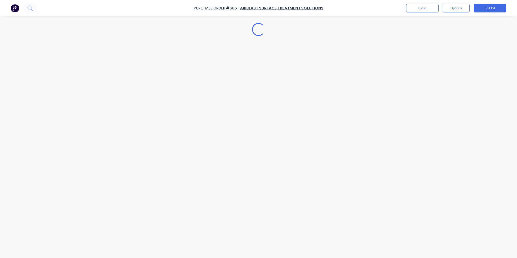
type textarea "x"
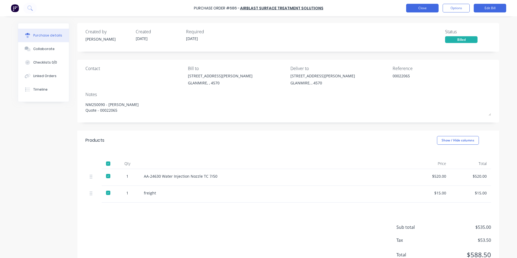
click at [413, 6] on button "Close" at bounding box center [422, 8] width 32 height 9
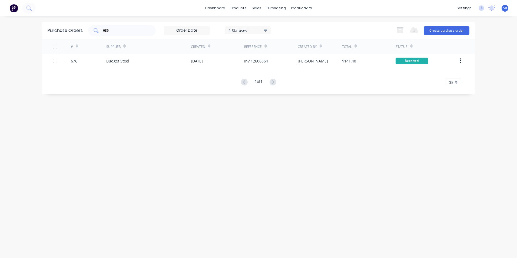
click at [126, 29] on input "686" at bounding box center [124, 30] width 45 height 5
type input "6"
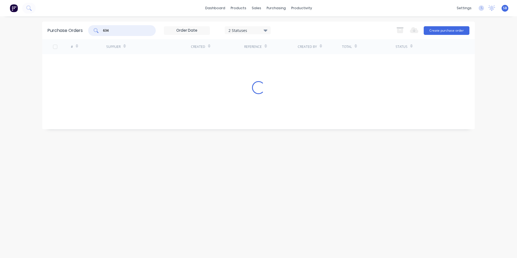
type input "634"
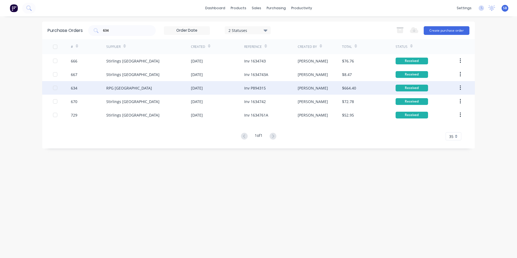
click at [318, 86] on div "[PERSON_NAME]" at bounding box center [320, 88] width 45 height 14
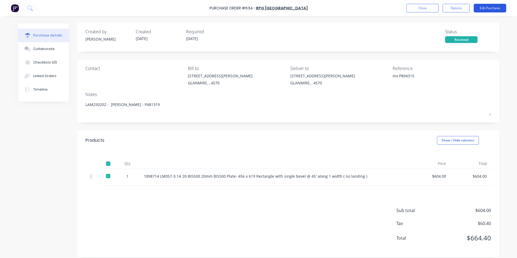
click at [497, 5] on button "Edit Purchase" at bounding box center [490, 8] width 32 height 9
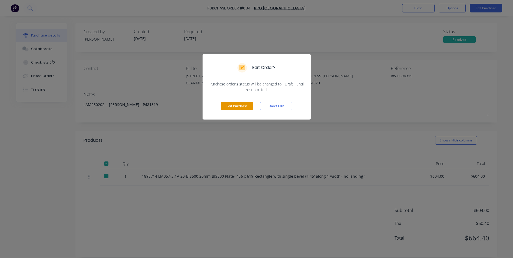
click at [230, 105] on button "Edit Purchase" at bounding box center [237, 106] width 32 height 8
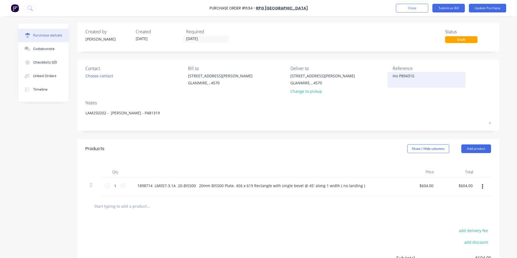
click at [396, 76] on textarea "Inv P894315" at bounding box center [427, 79] width 68 height 12
type textarea "x"
drag, startPoint x: 396, startPoint y: 76, endPoint x: 369, endPoint y: 74, distance: 27.3
click at [369, 74] on div "Contact Choose contact [PERSON_NAME] to [STREET_ADDRESS][PERSON_NAME] Deliver t…" at bounding box center [287, 81] width 405 height 32
type textarea "P894315"
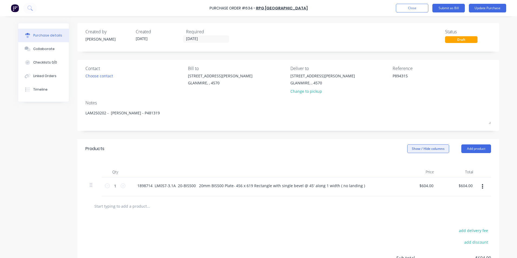
type textarea "x"
type textarea "P894315"
click at [425, 147] on button "Show / Hide columns" at bounding box center [428, 148] width 42 height 9
click at [408, 165] on span at bounding box center [409, 166] width 5 height 5
click at [407, 164] on input "Account" at bounding box center [407, 164] width 0 height 0
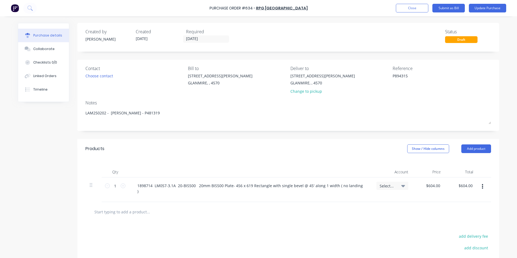
click at [376, 184] on div "Select..." at bounding box center [392, 186] width 32 height 8
type textarea "x"
click at [378, 204] on input at bounding box center [374, 202] width 55 height 11
type input "mater"
click at [347, 237] on div "5-0270 / Purchases - Materials" at bounding box center [371, 240] width 76 height 11
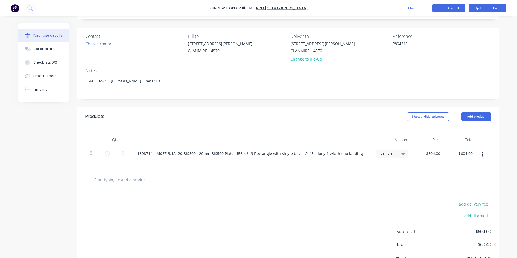
scroll to position [52, 0]
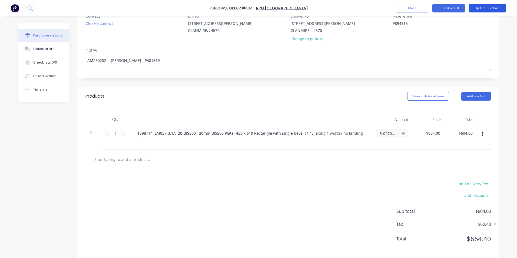
click at [494, 4] on button "Update Purchase" at bounding box center [487, 8] width 37 height 9
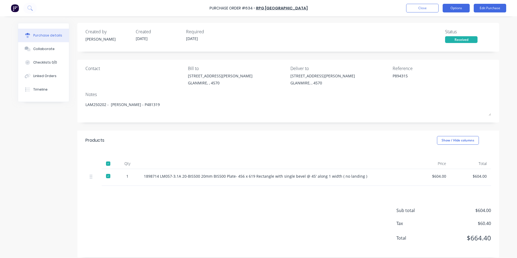
click at [458, 7] on button "Options" at bounding box center [456, 8] width 27 height 9
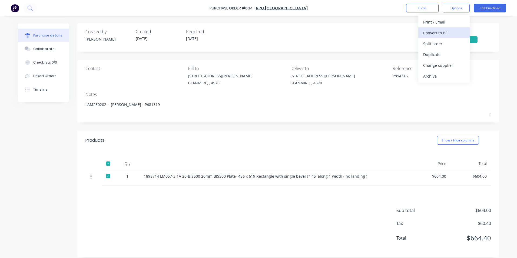
click at [451, 31] on div "Convert to Bill" at bounding box center [444, 33] width 42 height 8
type textarea "x"
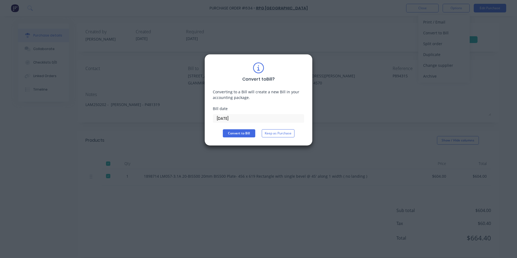
click at [226, 119] on input "[DATE]" at bounding box center [258, 118] width 91 height 8
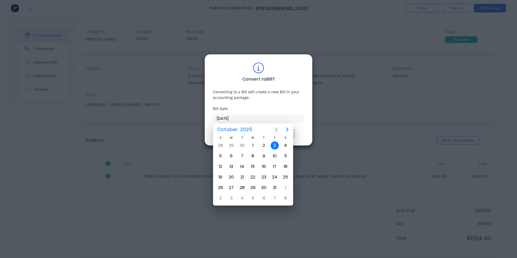
click at [278, 131] on icon "Previous page" at bounding box center [276, 129] width 6 height 6
click at [277, 167] on div "19" at bounding box center [275, 166] width 8 height 8
type input "[DATE]"
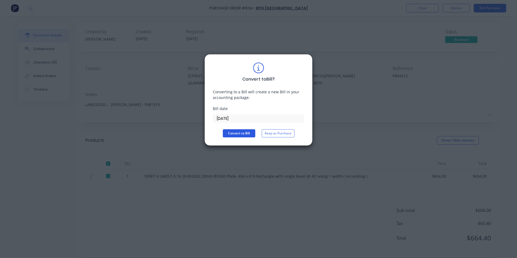
click at [237, 130] on button "Convert to Bill" at bounding box center [239, 133] width 32 height 8
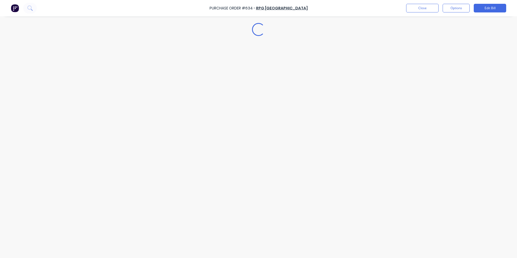
type textarea "x"
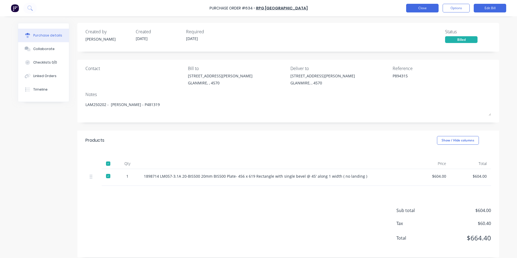
click at [414, 5] on button "Close" at bounding box center [422, 8] width 32 height 9
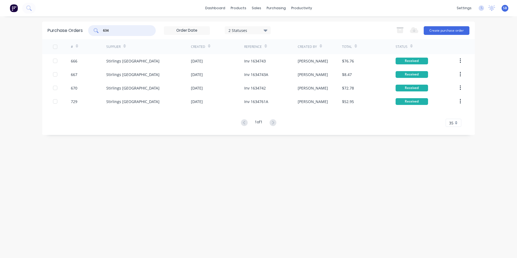
drag, startPoint x: 121, startPoint y: 29, endPoint x: 101, endPoint y: 28, distance: 20.8
click at [101, 28] on div "634" at bounding box center [122, 30] width 68 height 11
type input "692"
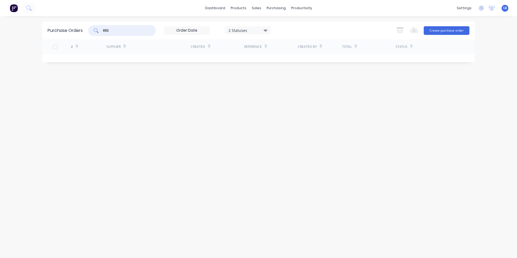
click at [250, 27] on div "2 Statuses" at bounding box center [248, 30] width 46 height 8
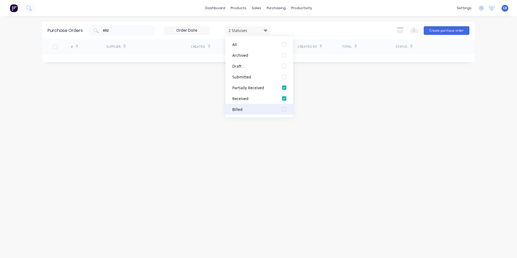
click at [264, 108] on div "Billed" at bounding box center [253, 110] width 43 height 6
click at [139, 97] on div "Purchase Orders 692 3 Statuses 3 Statuses Export to Excel (XLSX) Create purchas…" at bounding box center [258, 137] width 433 height 231
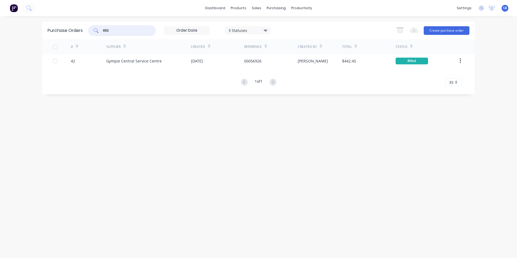
drag, startPoint x: 115, startPoint y: 31, endPoint x: 89, endPoint y: 30, distance: 26.5
click at [89, 30] on div "692" at bounding box center [122, 30] width 68 height 11
type input "692"
click at [237, 30] on div "3 Statuses" at bounding box center [247, 30] width 39 height 6
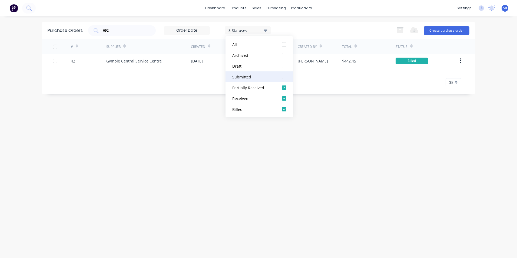
click at [258, 77] on div "Submitted" at bounding box center [253, 77] width 43 height 6
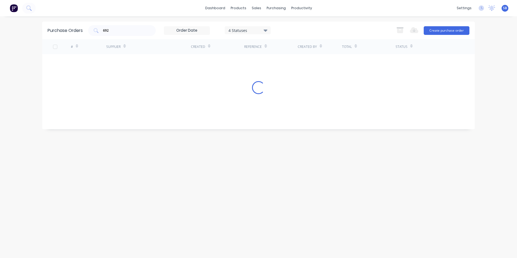
click at [128, 121] on div "Purchase Orders 692 4 Statuses 4 Statuses Export to Excel (XLSX) Create purchas…" at bounding box center [258, 137] width 433 height 231
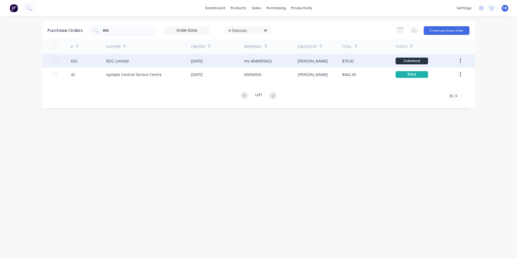
click at [258, 63] on div "Inv 4040093422" at bounding box center [258, 61] width 28 height 6
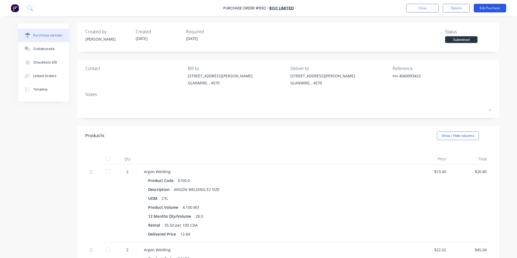
click at [495, 5] on button "Edit Purchase" at bounding box center [490, 8] width 32 height 9
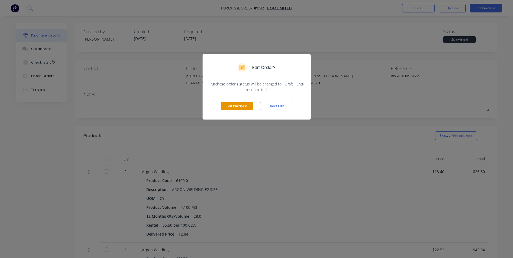
click at [233, 104] on button "Edit Purchase" at bounding box center [237, 106] width 32 height 8
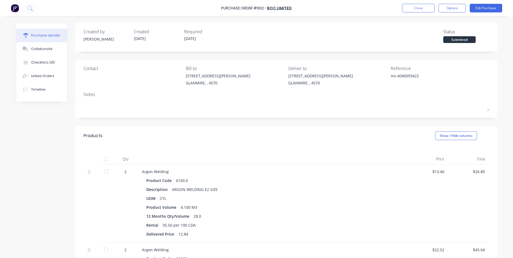
type textarea "x"
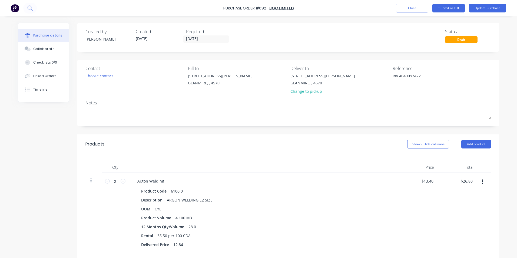
drag, startPoint x: 397, startPoint y: 75, endPoint x: 365, endPoint y: 70, distance: 32.6
click at [365, 70] on div "Contact Choose contact [PERSON_NAME] to [STREET_ADDRESS][PERSON_NAME] Deliver t…" at bounding box center [287, 81] width 405 height 32
type textarea "4040093422"
type textarea "x"
type textarea "4040093422"
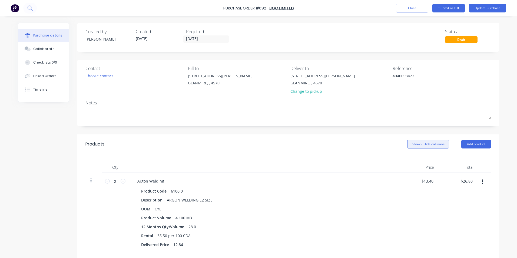
click at [413, 144] on button "Show / Hide columns" at bounding box center [428, 144] width 42 height 9
click at [410, 158] on div "Account Job Discount" at bounding box center [423, 170] width 41 height 31
click at [411, 160] on label "Account" at bounding box center [411, 161] width 9 height 5
click at [407, 159] on input "Account" at bounding box center [407, 159] width 0 height 0
click at [357, 148] on div "Products Show / Hide columns Add product" at bounding box center [288, 143] width 422 height 19
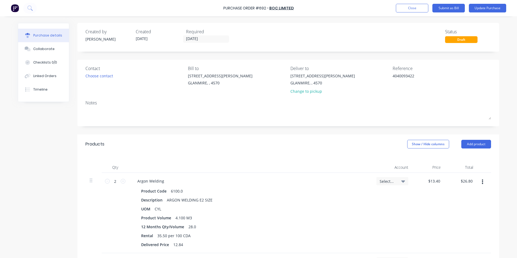
click at [380, 181] on span "Select..." at bounding box center [388, 181] width 16 height 6
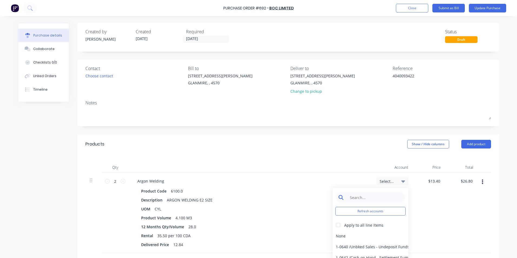
type textarea "x"
click at [384, 200] on input at bounding box center [374, 197] width 55 height 11
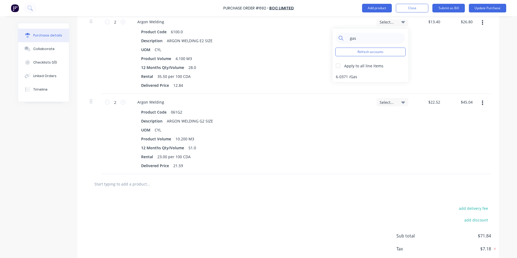
scroll to position [162, 0]
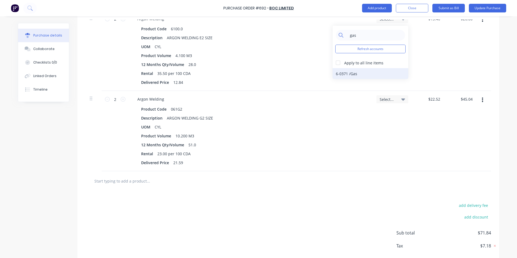
type input "gas"
click at [352, 73] on div "6-0371 / Gas" at bounding box center [371, 73] width 76 height 11
click at [390, 99] on span "Select..." at bounding box center [388, 100] width 16 height 6
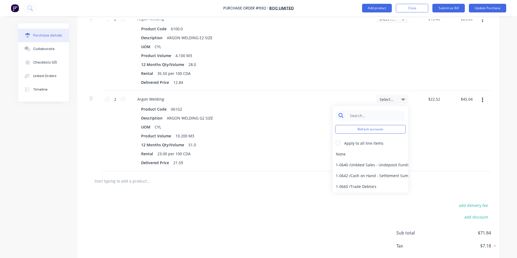
type textarea "x"
click at [375, 116] on input at bounding box center [374, 115] width 55 height 11
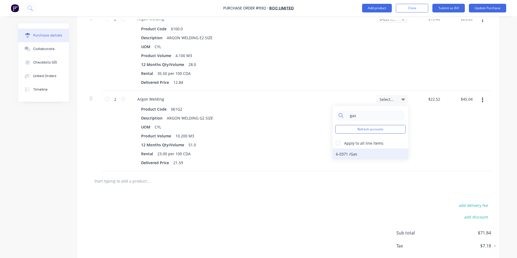
type input "gas"
click at [374, 156] on div "6-0371 / Gas" at bounding box center [371, 153] width 76 height 11
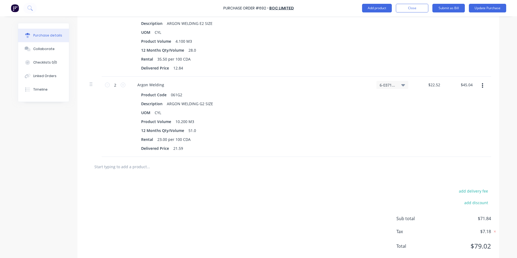
scroll to position [189, 0]
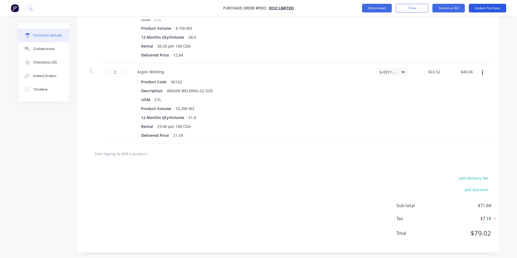
click at [478, 8] on button "Update Purchase" at bounding box center [487, 8] width 37 height 9
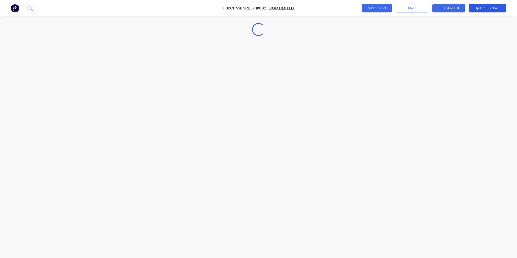
scroll to position [0, 0]
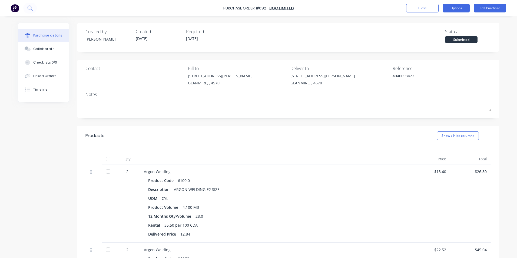
click at [446, 9] on button "Options" at bounding box center [456, 8] width 27 height 9
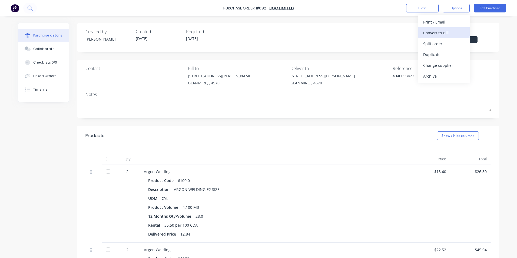
click at [443, 34] on div "Convert to Bill" at bounding box center [444, 33] width 42 height 8
type textarea "x"
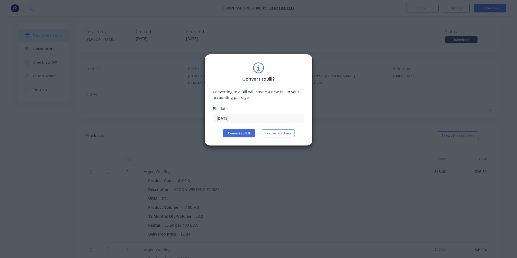
click at [280, 118] on input "[DATE]" at bounding box center [258, 118] width 91 height 8
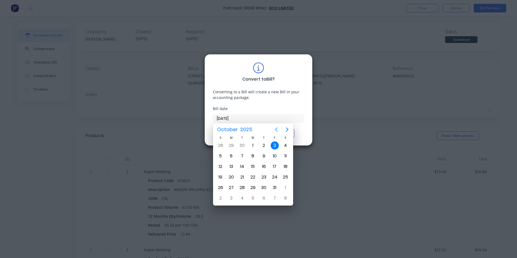
click at [278, 127] on icon "Previous page" at bounding box center [276, 129] width 6 height 6
click at [273, 166] on div "19" at bounding box center [275, 166] width 8 height 8
type input "[DATE]"
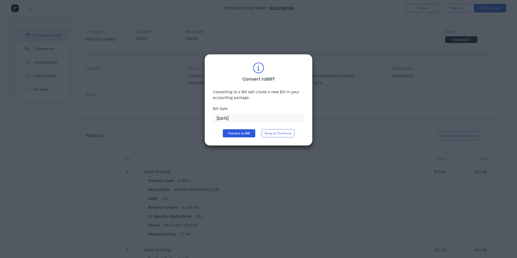
click at [251, 135] on button "Convert to Bill" at bounding box center [239, 133] width 32 height 8
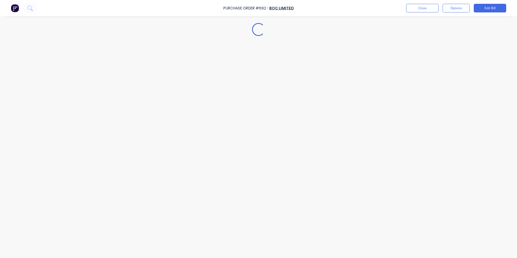
type textarea "x"
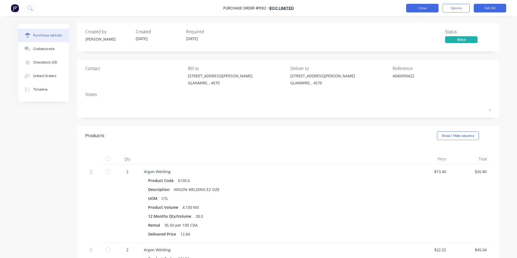
click at [420, 10] on button "Close" at bounding box center [422, 8] width 32 height 9
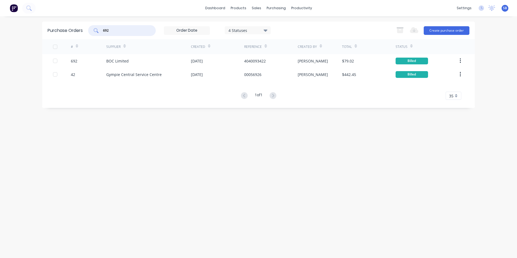
click at [117, 32] on input "692" at bounding box center [124, 30] width 45 height 5
drag, startPoint x: 117, startPoint y: 32, endPoint x: 100, endPoint y: 31, distance: 16.3
click at [100, 31] on div "692" at bounding box center [122, 30] width 68 height 11
type input "687"
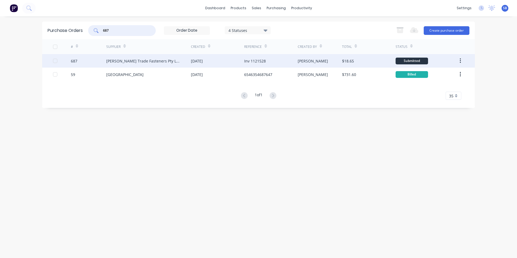
click at [357, 64] on div "$18.65" at bounding box center [368, 61] width 53 height 14
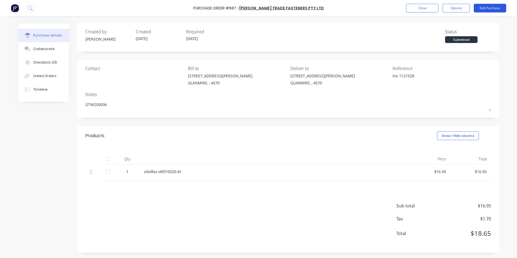
click at [484, 11] on button "Edit Purchase" at bounding box center [490, 8] width 32 height 9
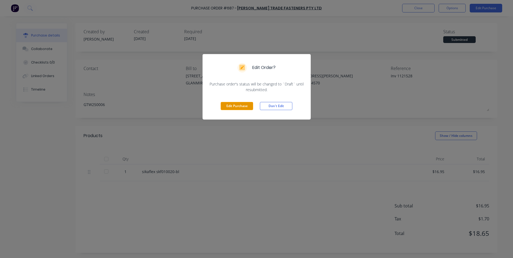
click at [247, 108] on button "Edit Purchase" at bounding box center [237, 106] width 32 height 8
type textarea "x"
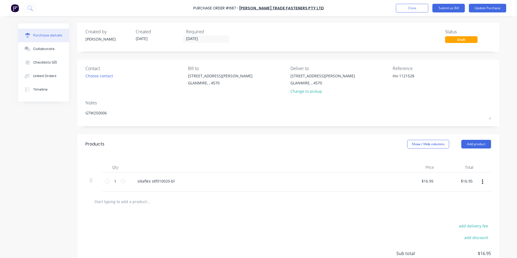
drag, startPoint x: 398, startPoint y: 76, endPoint x: 374, endPoint y: 75, distance: 23.5
click at [374, 75] on div "Contact Choose contact [PERSON_NAME] to [STREET_ADDRESS][PERSON_NAME] Deliver t…" at bounding box center [287, 81] width 405 height 32
type textarea "1121528"
click at [489, 4] on button "Update Purchase" at bounding box center [487, 8] width 37 height 9
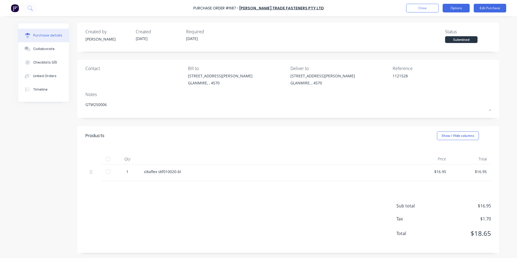
click at [456, 9] on button "Options" at bounding box center [456, 8] width 27 height 9
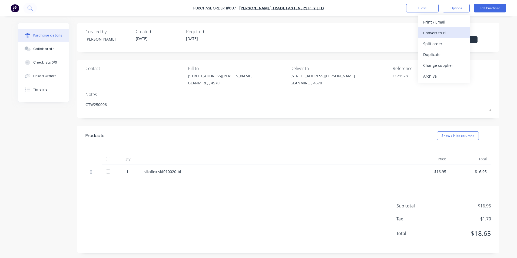
click at [432, 35] on div "Convert to Bill" at bounding box center [444, 33] width 42 height 8
type textarea "x"
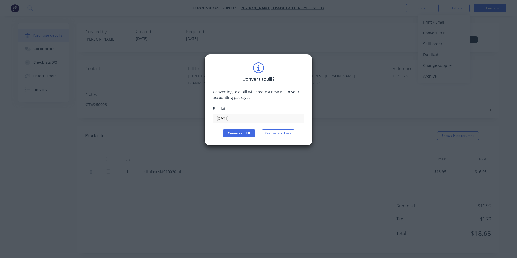
click at [266, 118] on input "[DATE]" at bounding box center [258, 118] width 91 height 8
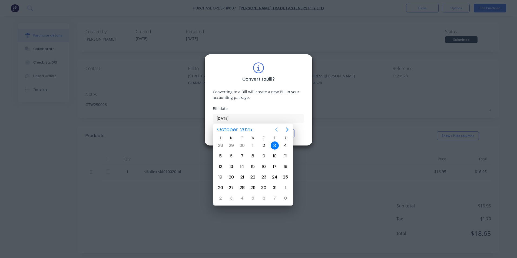
click at [275, 129] on icon "Previous page" at bounding box center [276, 129] width 6 height 6
click at [274, 163] on div "19" at bounding box center [275, 166] width 8 height 8
type input "[DATE]"
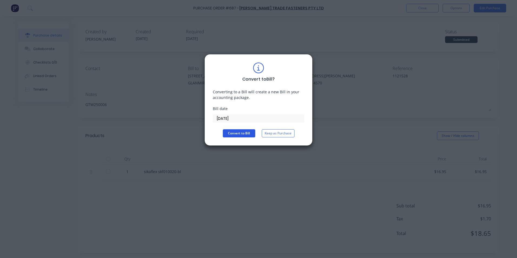
click at [236, 136] on button "Convert to Bill" at bounding box center [239, 133] width 32 height 8
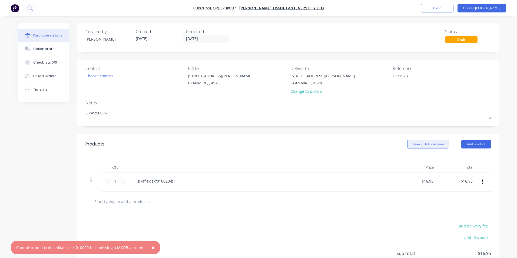
click at [435, 145] on button "Show / Hide columns" at bounding box center [428, 144] width 42 height 9
click at [413, 162] on label "Account" at bounding box center [411, 161] width 9 height 5
click at [407, 159] on input "Account" at bounding box center [407, 159] width 0 height 0
click at [388, 181] on span "Select..." at bounding box center [388, 181] width 16 height 6
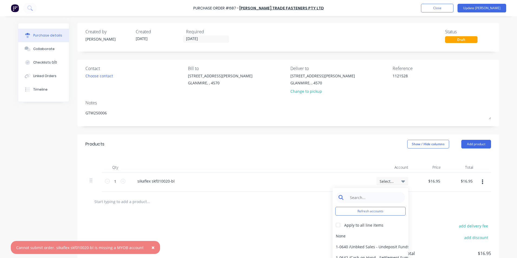
type textarea "x"
click at [384, 197] on input at bounding box center [374, 197] width 55 height 11
type input "mater"
click at [355, 233] on div "5-0270 / Purchases - Materials" at bounding box center [371, 235] width 76 height 11
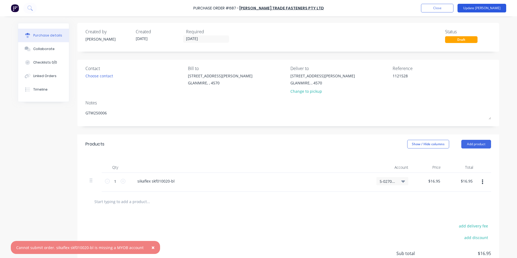
click at [495, 6] on button "Update [PERSON_NAME]" at bounding box center [481, 8] width 49 height 9
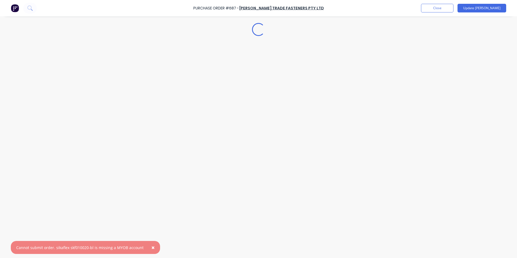
click at [152, 247] on button "×" at bounding box center [153, 247] width 14 height 13
type textarea "x"
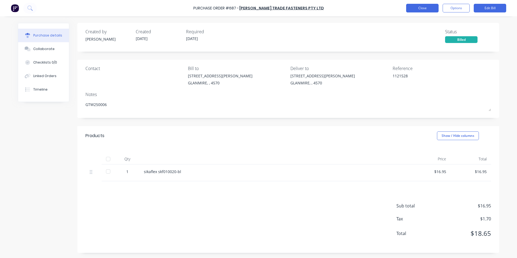
click at [425, 11] on button "Close" at bounding box center [422, 8] width 32 height 9
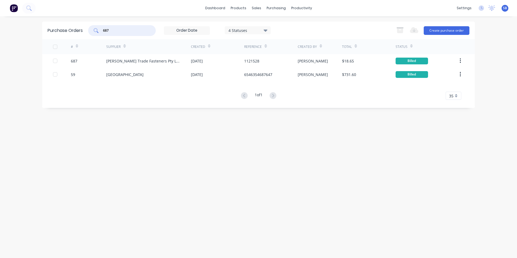
click at [118, 29] on input "687" at bounding box center [124, 30] width 45 height 5
type input "6"
click at [245, 33] on div "4 Statuses" at bounding box center [247, 30] width 39 height 6
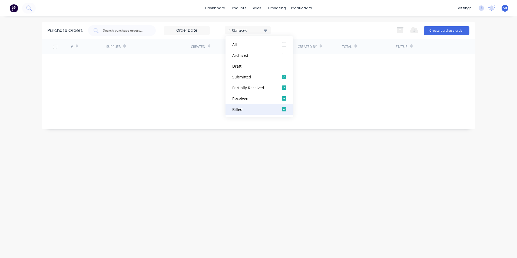
click at [242, 111] on div "Billed" at bounding box center [253, 110] width 43 height 6
click at [248, 76] on div "Submitted" at bounding box center [253, 77] width 43 height 6
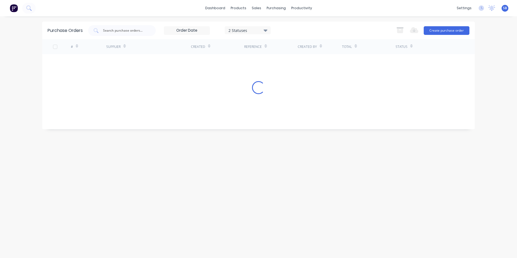
click at [16, 82] on div "dashboard products sales purchasing productivity dashboard products Product Cat…" at bounding box center [258, 129] width 517 height 258
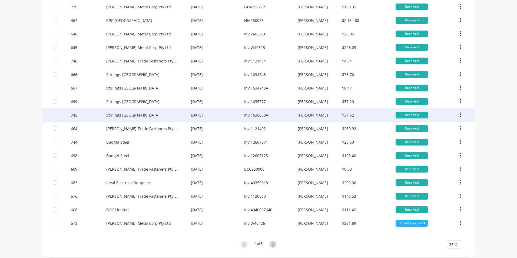
scroll to position [301, 0]
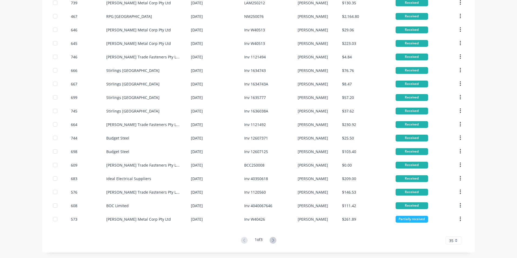
click at [261, 239] on div "1 of 3" at bounding box center [259, 241] width 8 height 8
click at [271, 238] on icon at bounding box center [273, 240] width 7 height 7
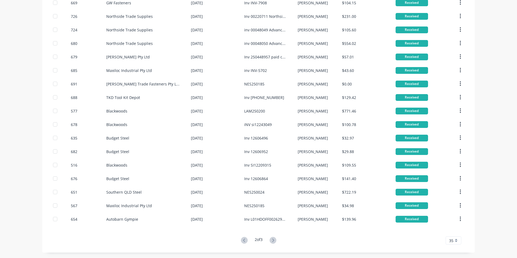
click at [271, 238] on icon at bounding box center [273, 240] width 7 height 7
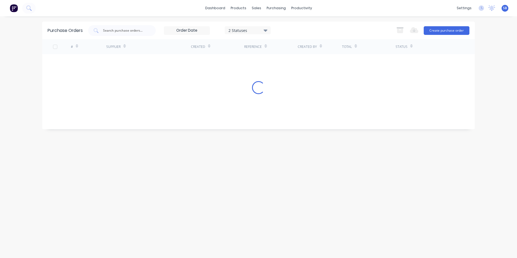
scroll to position [0, 0]
